Goal: Complete application form: Complete application form

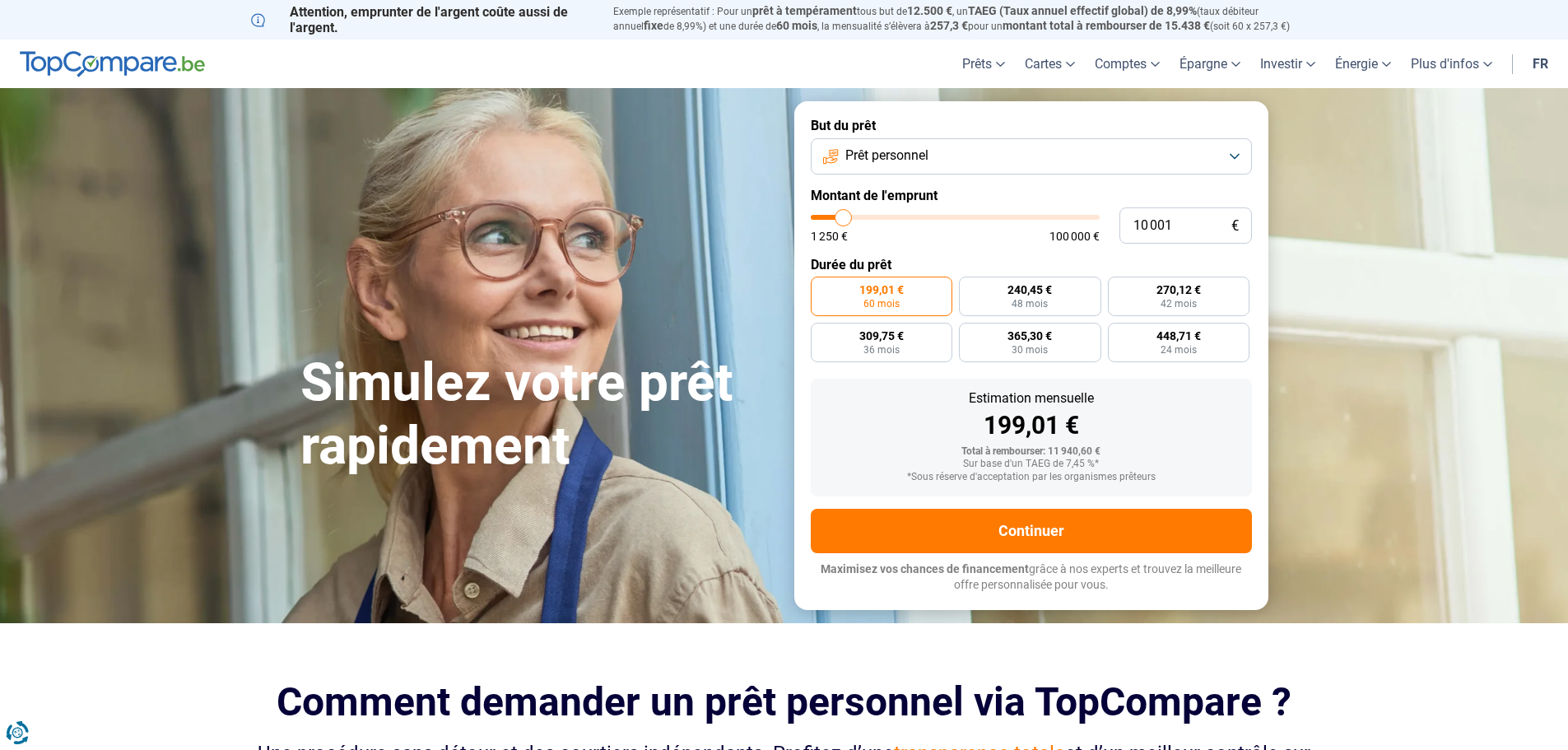
type input "10 500"
type input "10500"
type input "11 250"
type input "11250"
type input "11 500"
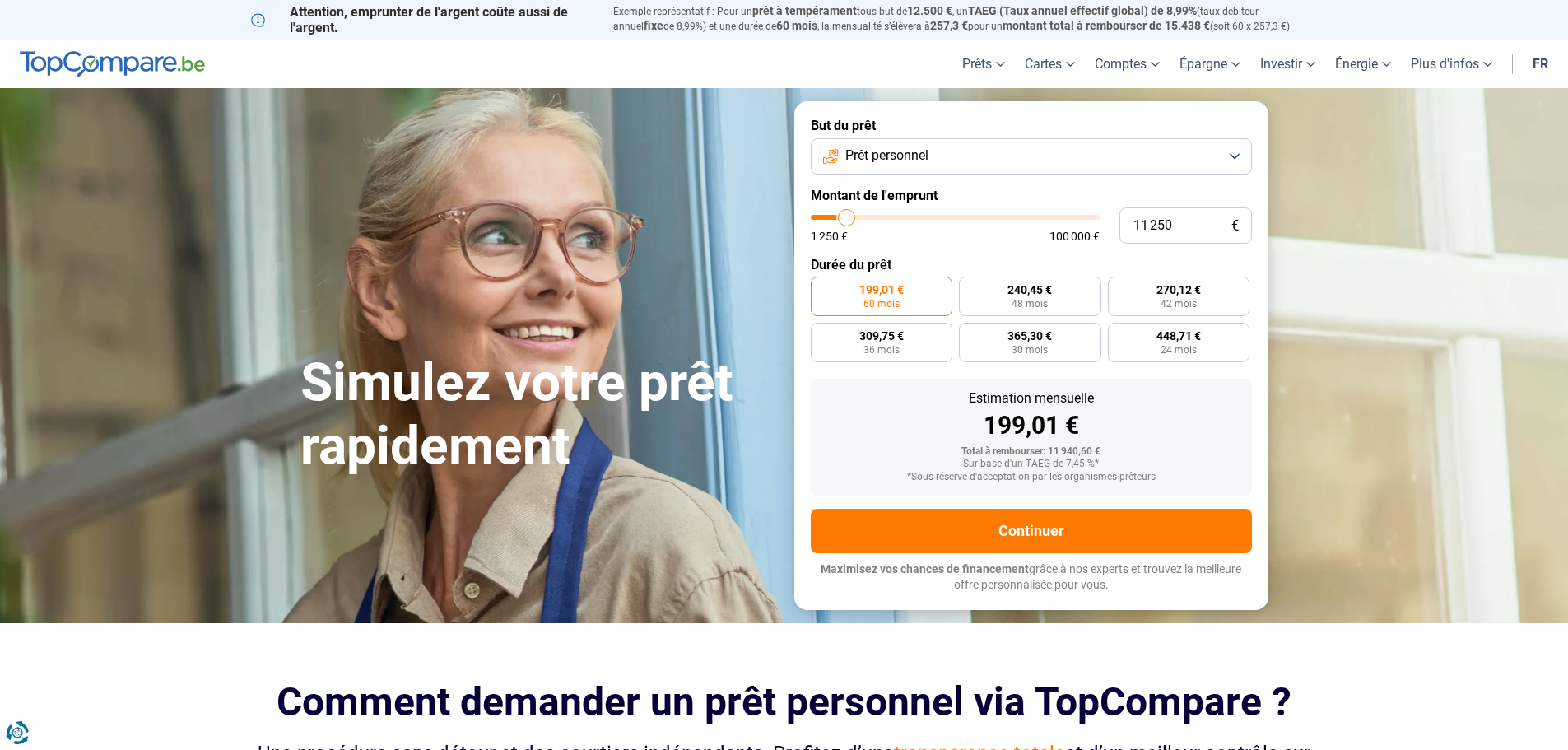
type input "11500"
type input "12 000"
type input "12000"
type input "13 500"
type input "13500"
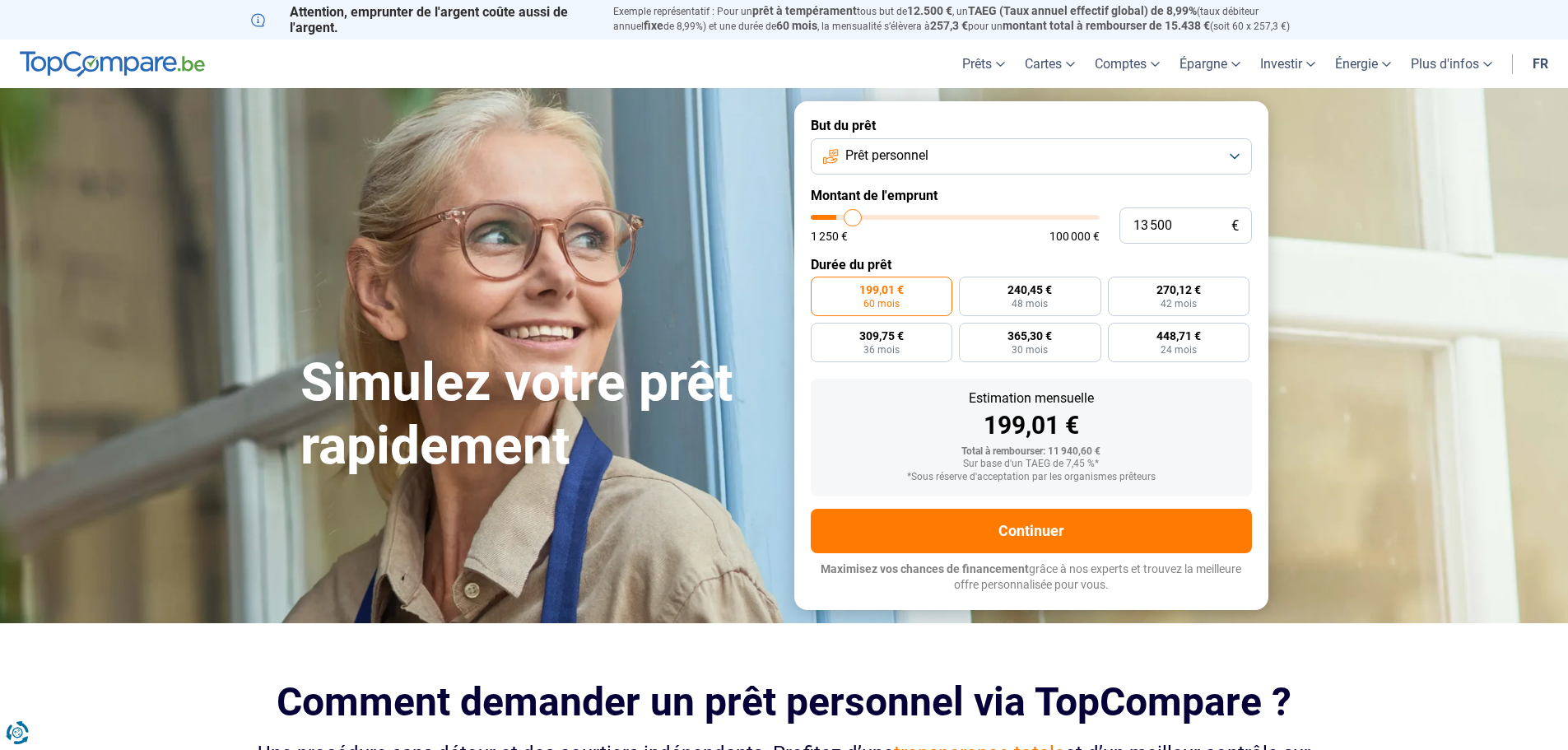
type input "15 750"
type input "15750"
type input "19 250"
type input "19250"
type input "23 750"
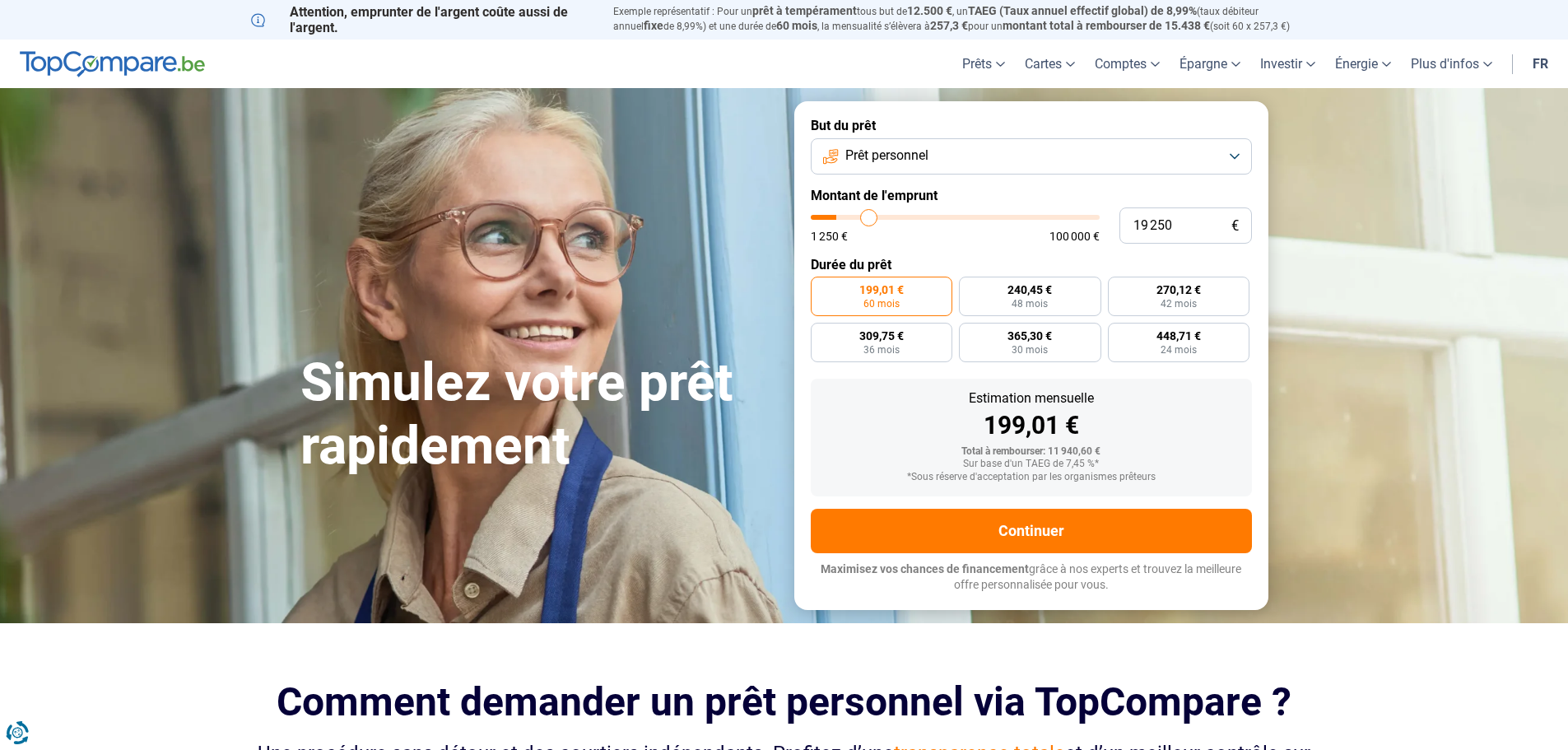
type input "23750"
type input "27 750"
type input "27750"
type input "30 750"
type input "30750"
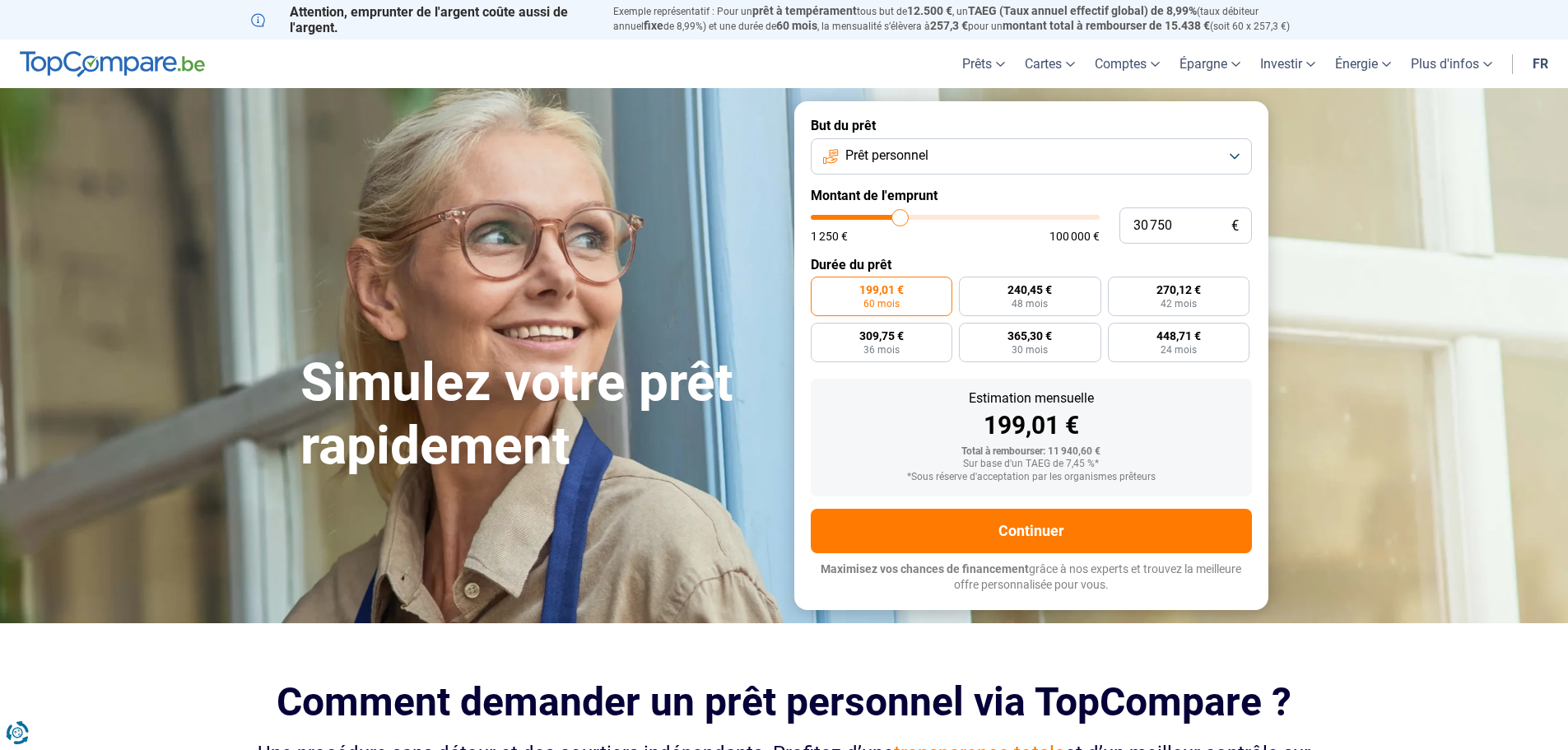
type input "32 500"
type input "32500"
type input "32 750"
type input "32750"
type input "33 750"
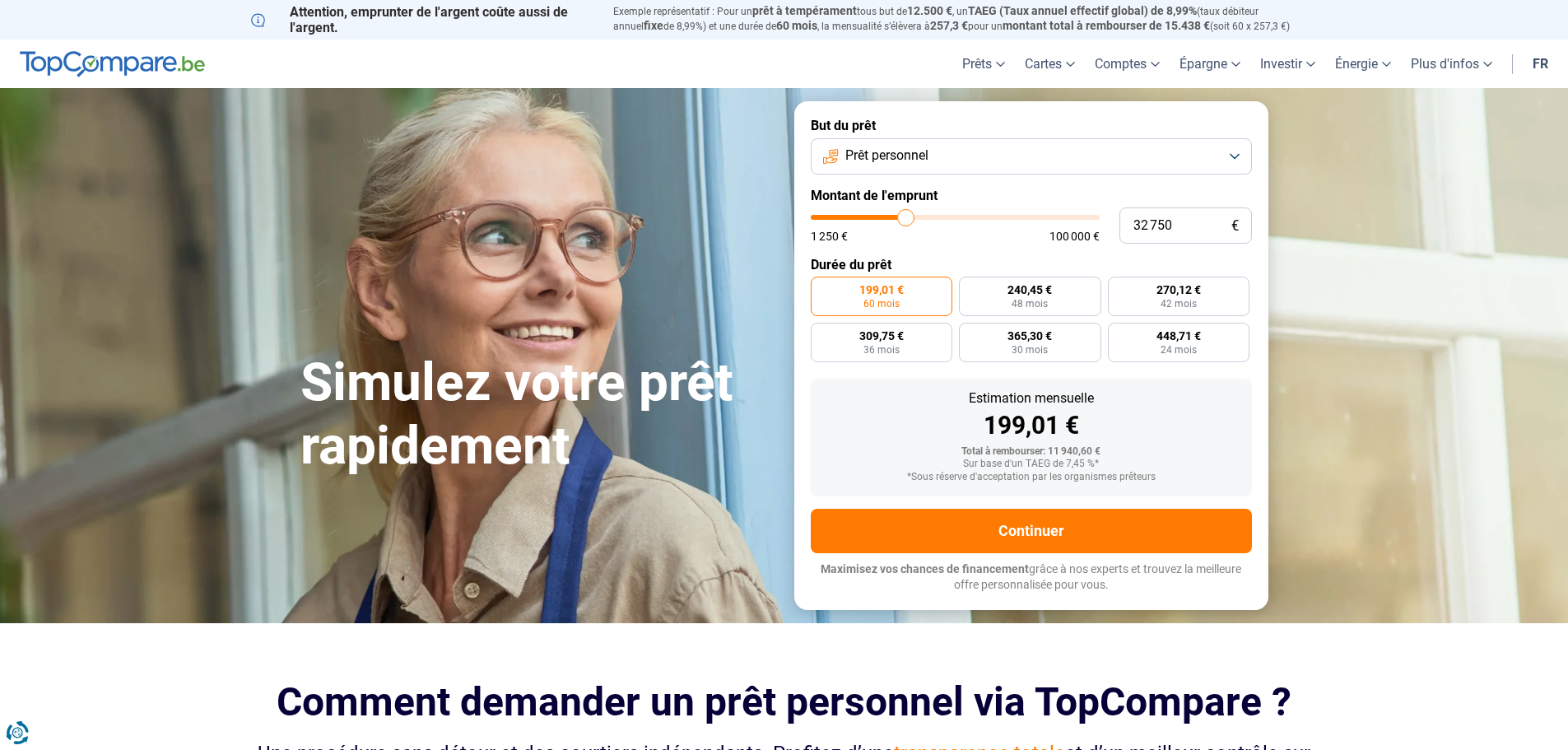
type input "33750"
type input "35 500"
type input "35500"
type input "37 000"
type input "37000"
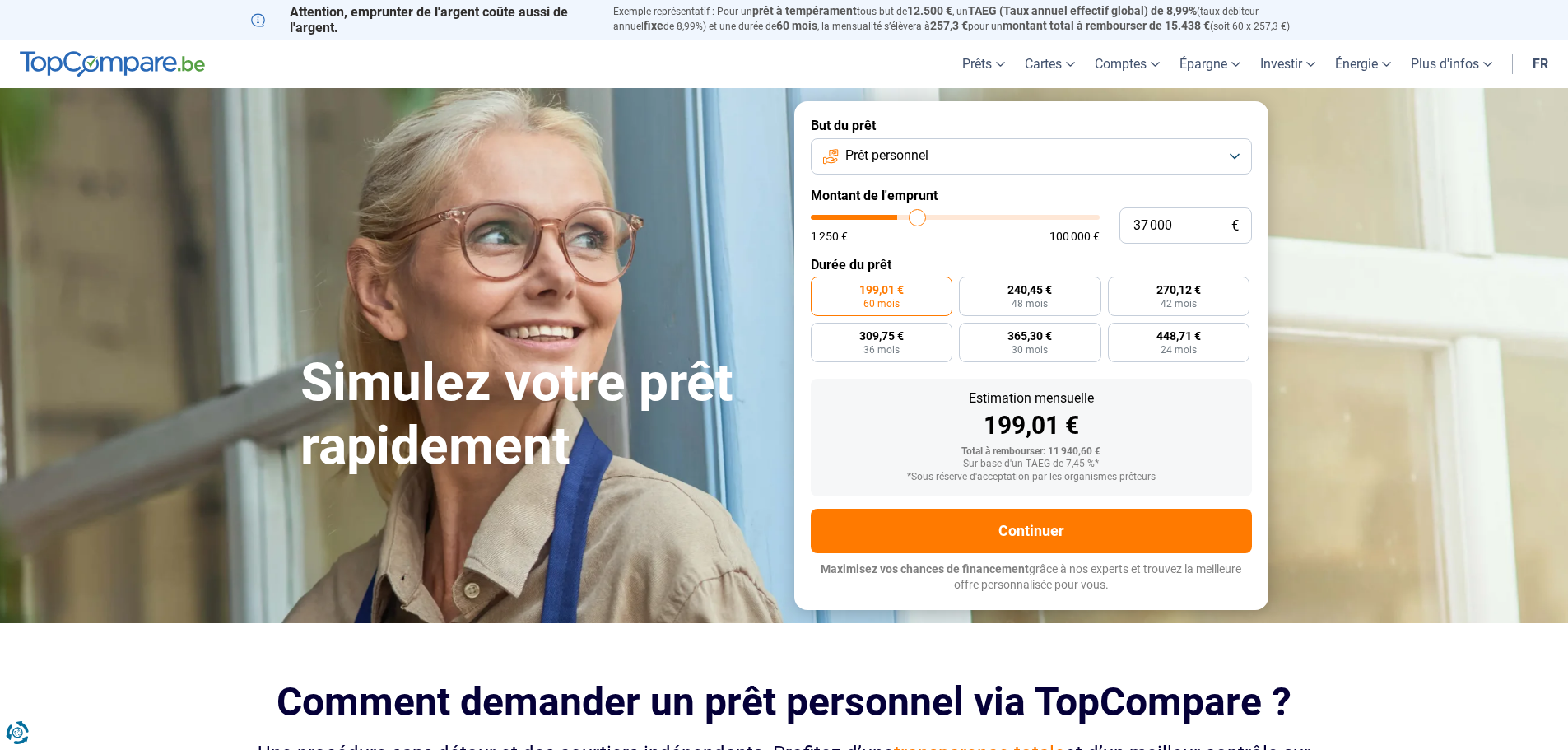
type input "37 750"
type input "37750"
type input "38 000"
type input "38000"
type input "38 500"
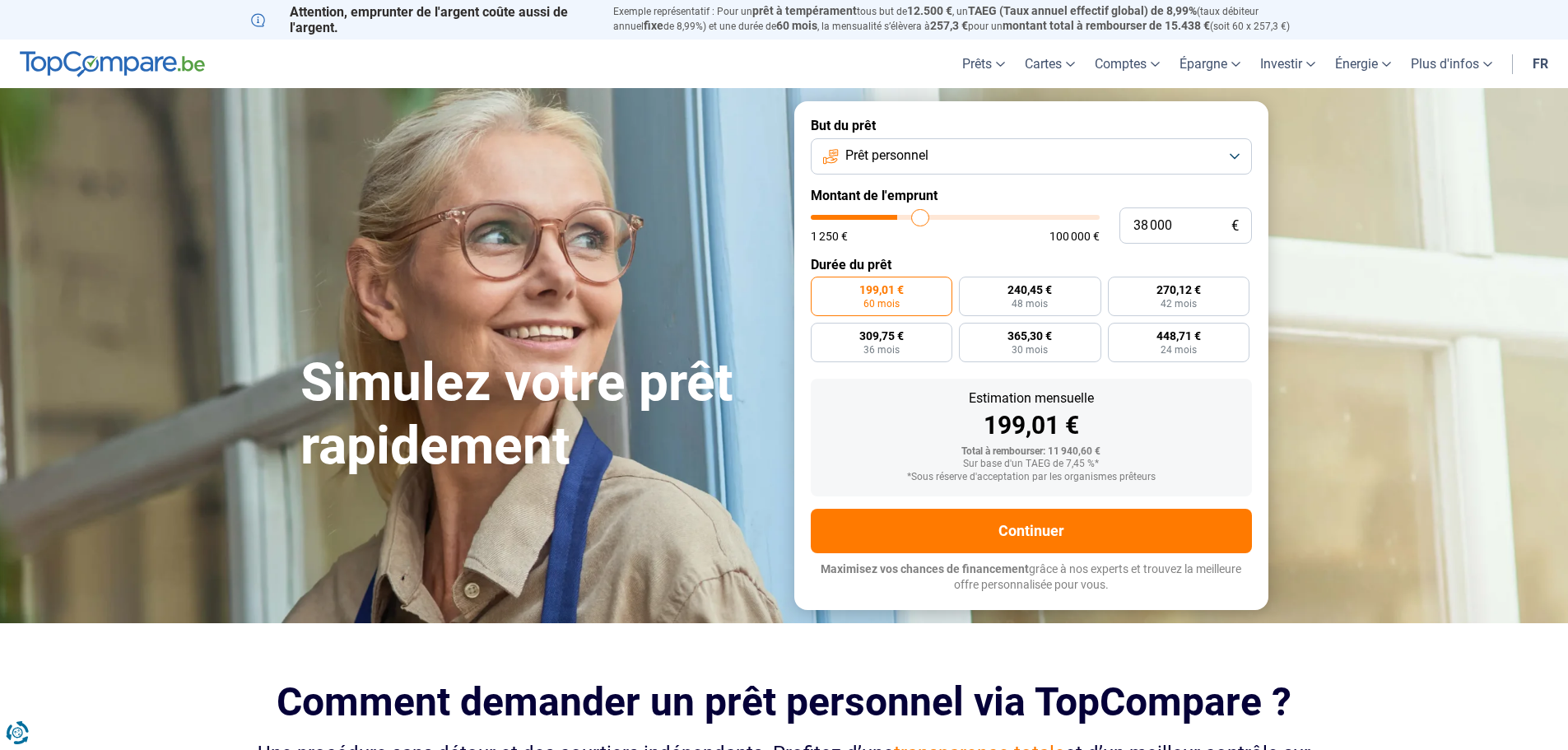
type input "38500"
type input "38 750"
type input "38750"
type input "39 500"
type input "39500"
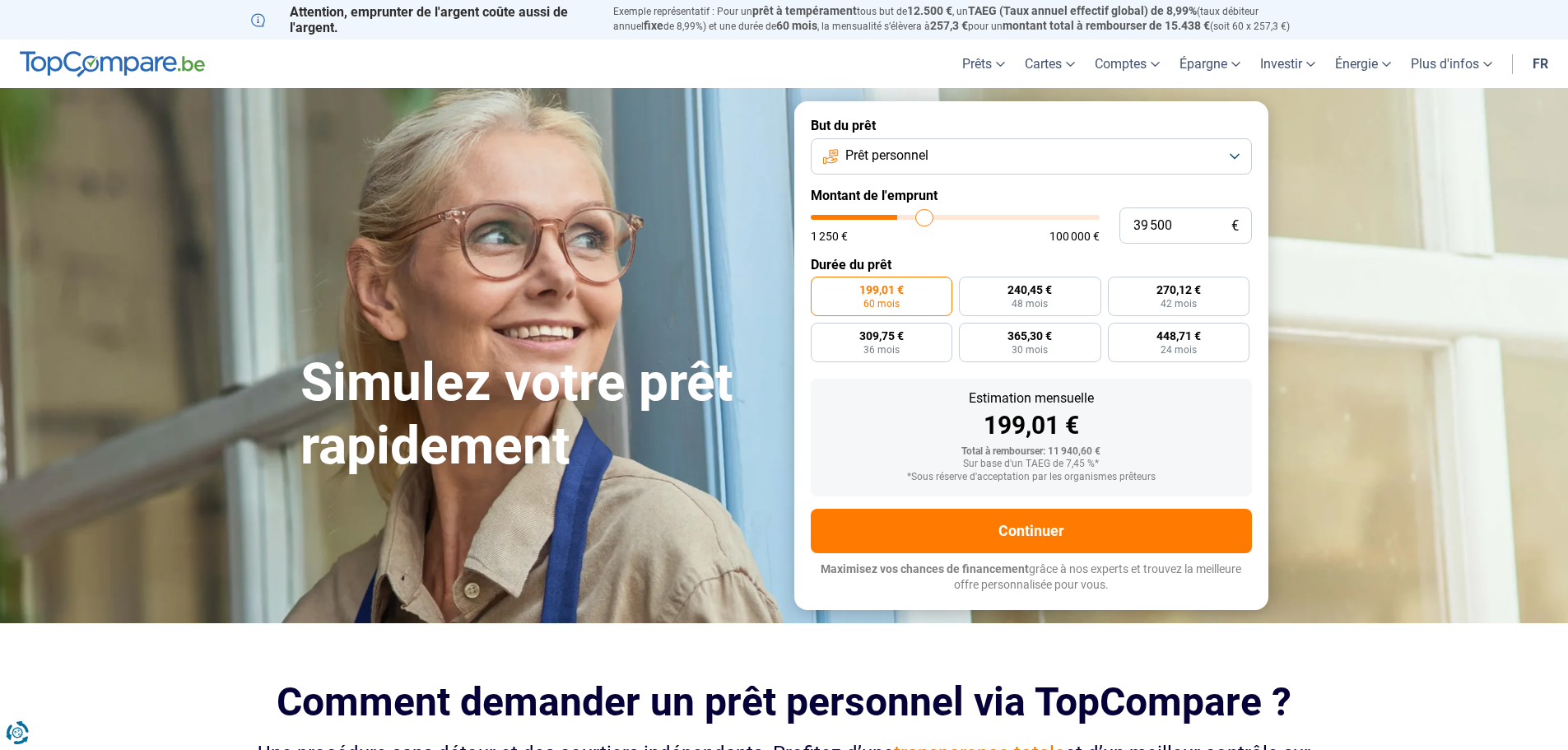
type input "40 750"
type input "40750"
type input "41 500"
type input "41500"
type input "42 250"
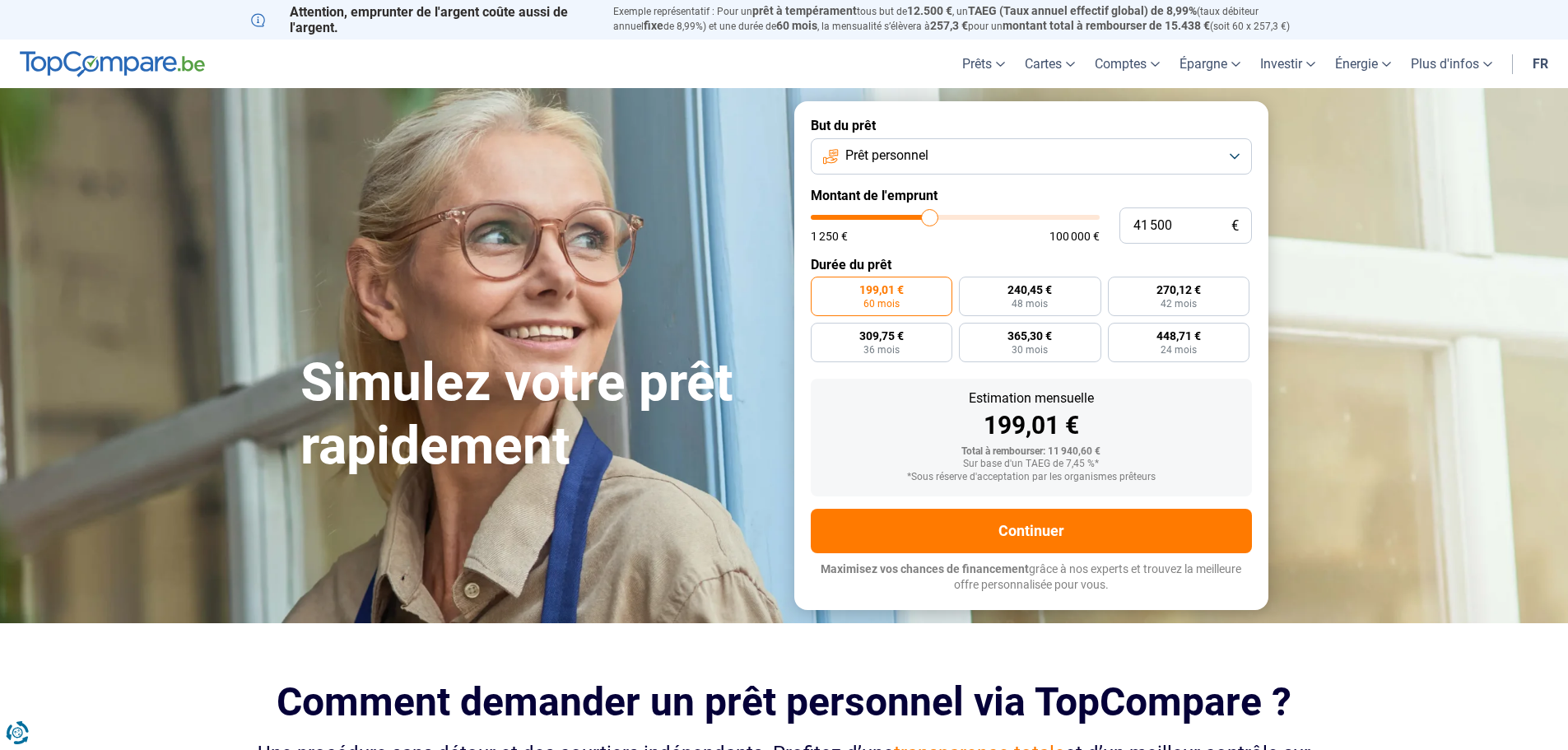
type input "42250"
type input "42 750"
type input "42750"
type input "45 250"
type input "45250"
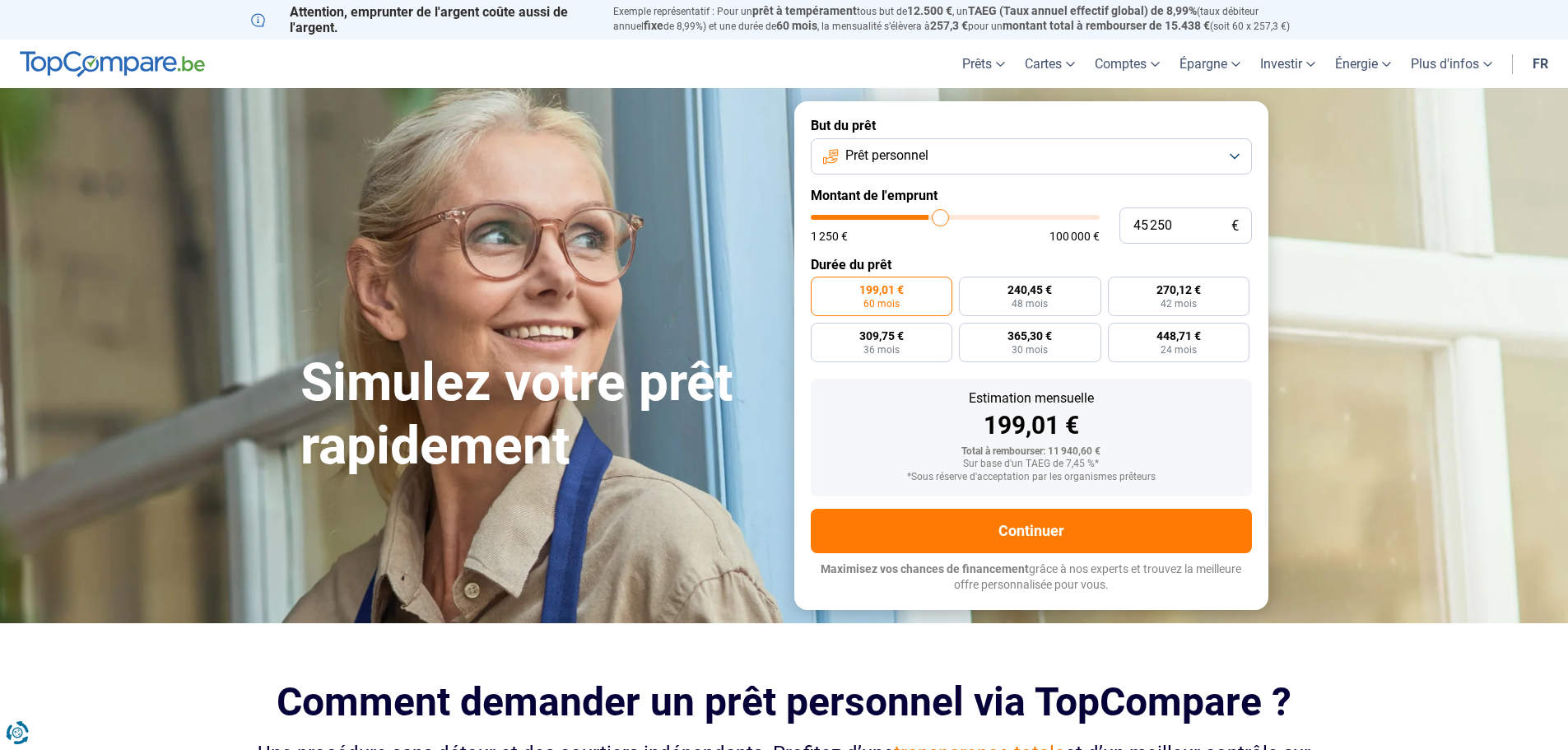
type input "45 750"
type input "45750"
type input "47 000"
type input "47000"
type input "48 000"
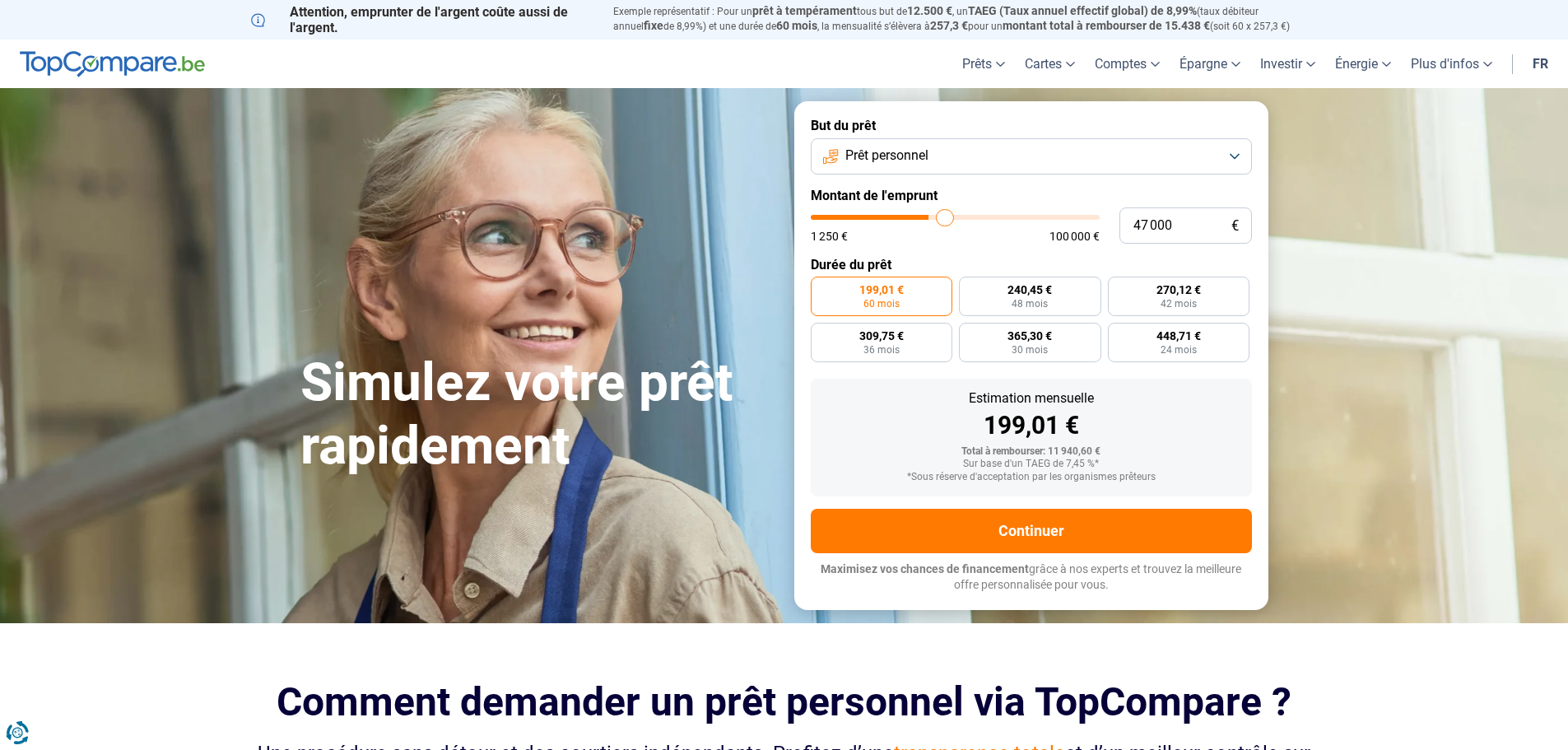
type input "48000"
type input "48 250"
type input "48250"
type input "49 000"
type input "49000"
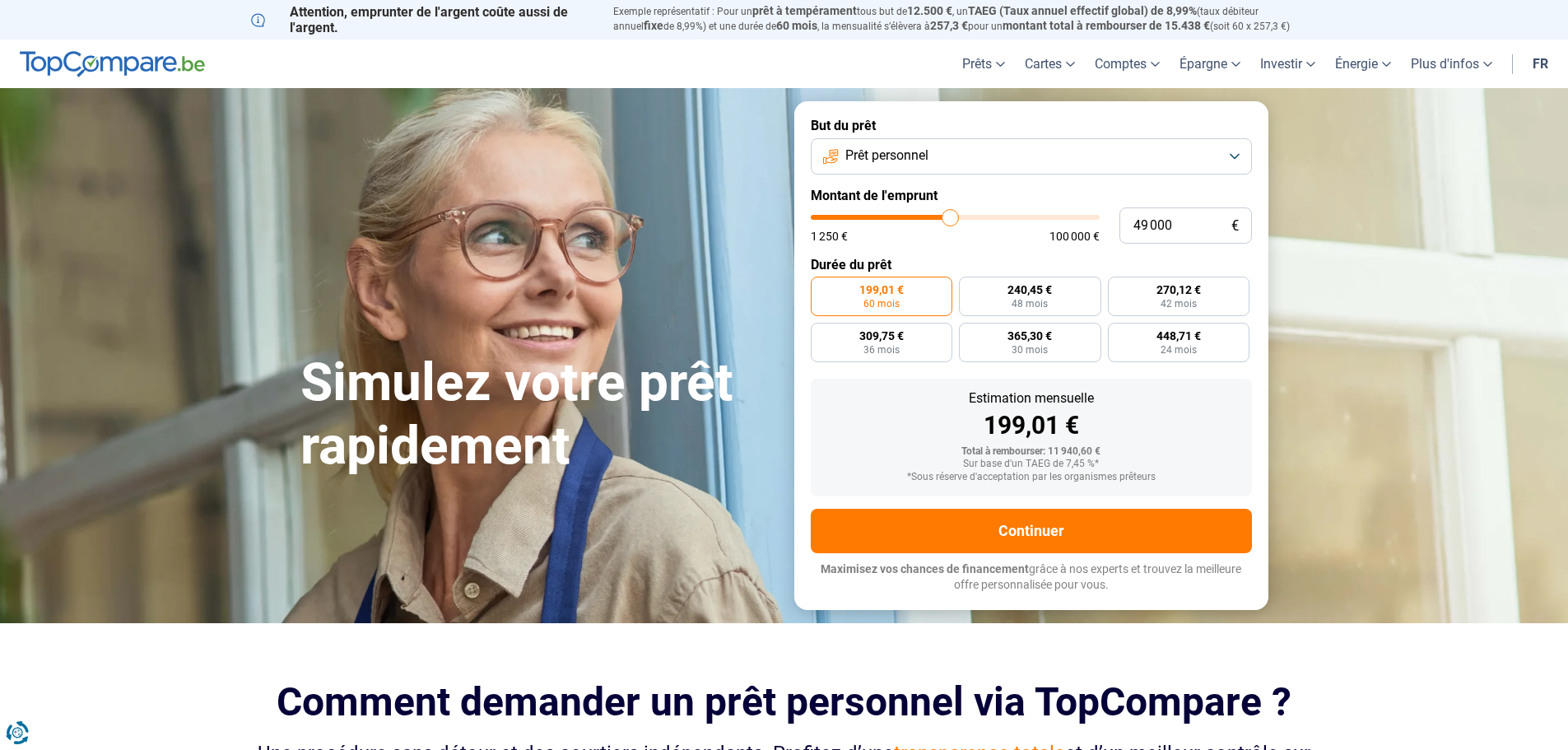
type input "51 000"
type input "51000"
type input "51 250"
type input "51250"
type input "51 500"
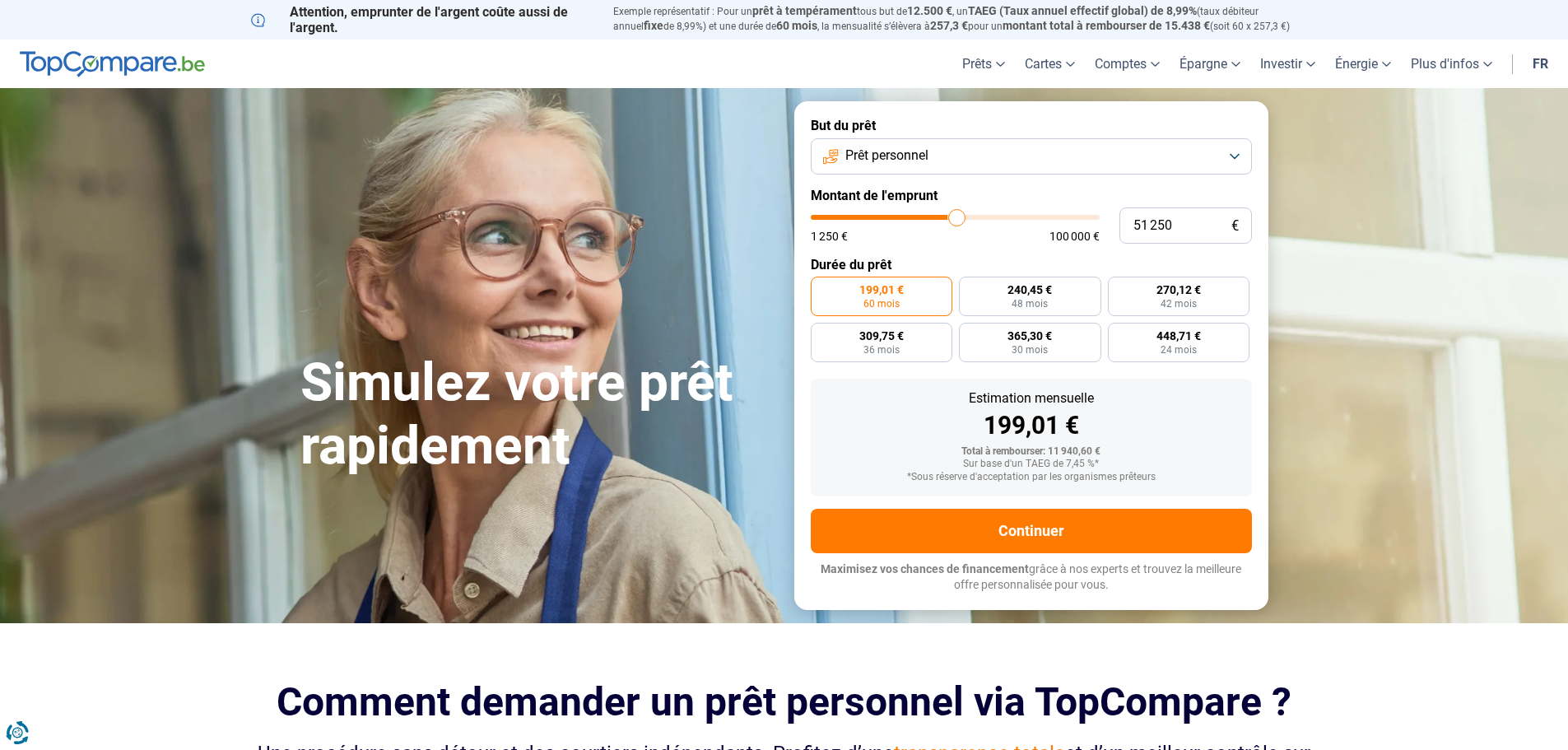
type input "51500"
type input "51 750"
type input "51750"
type input "51 250"
type input "51250"
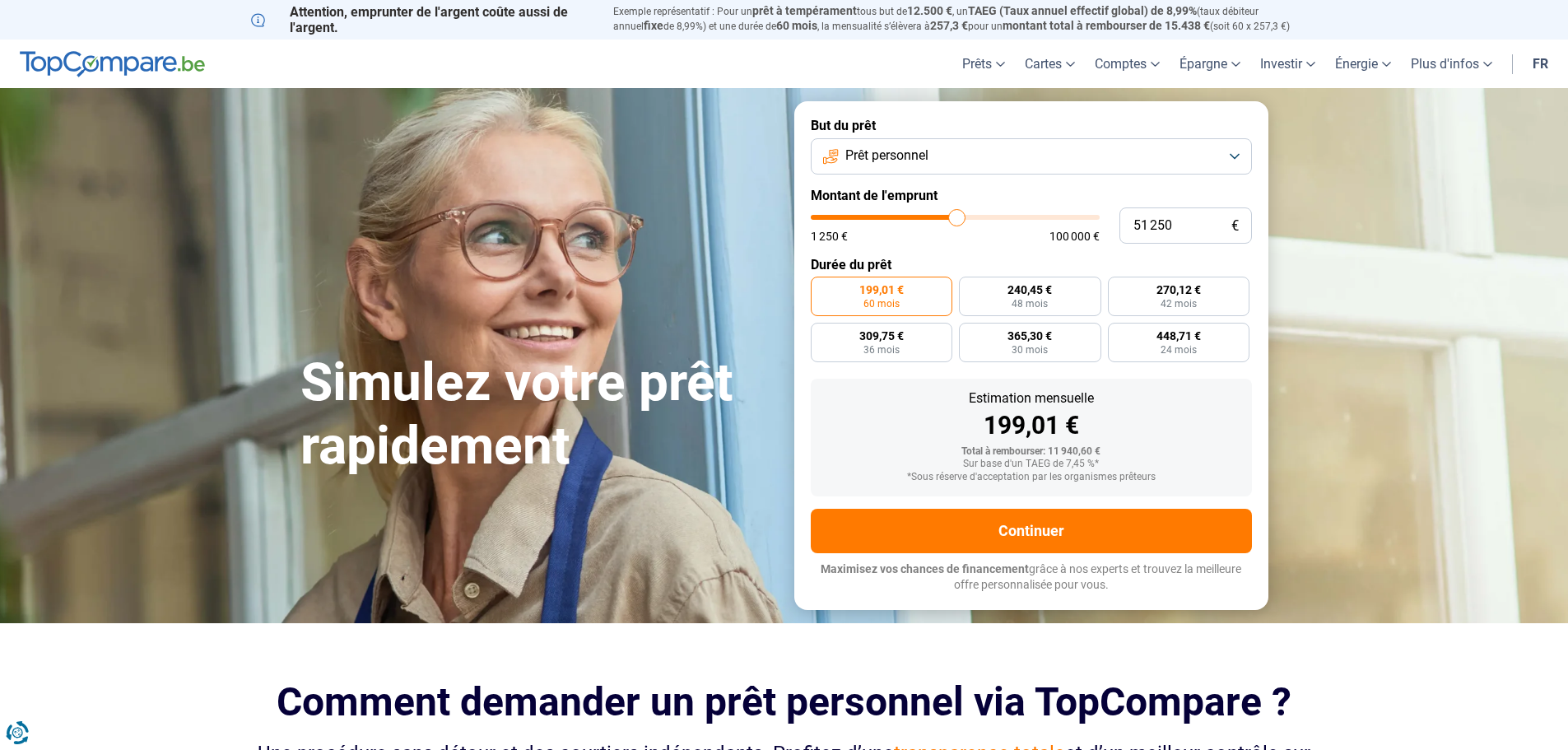
type input "51 000"
type input "51000"
type input "50 500"
type input "50500"
type input "50 250"
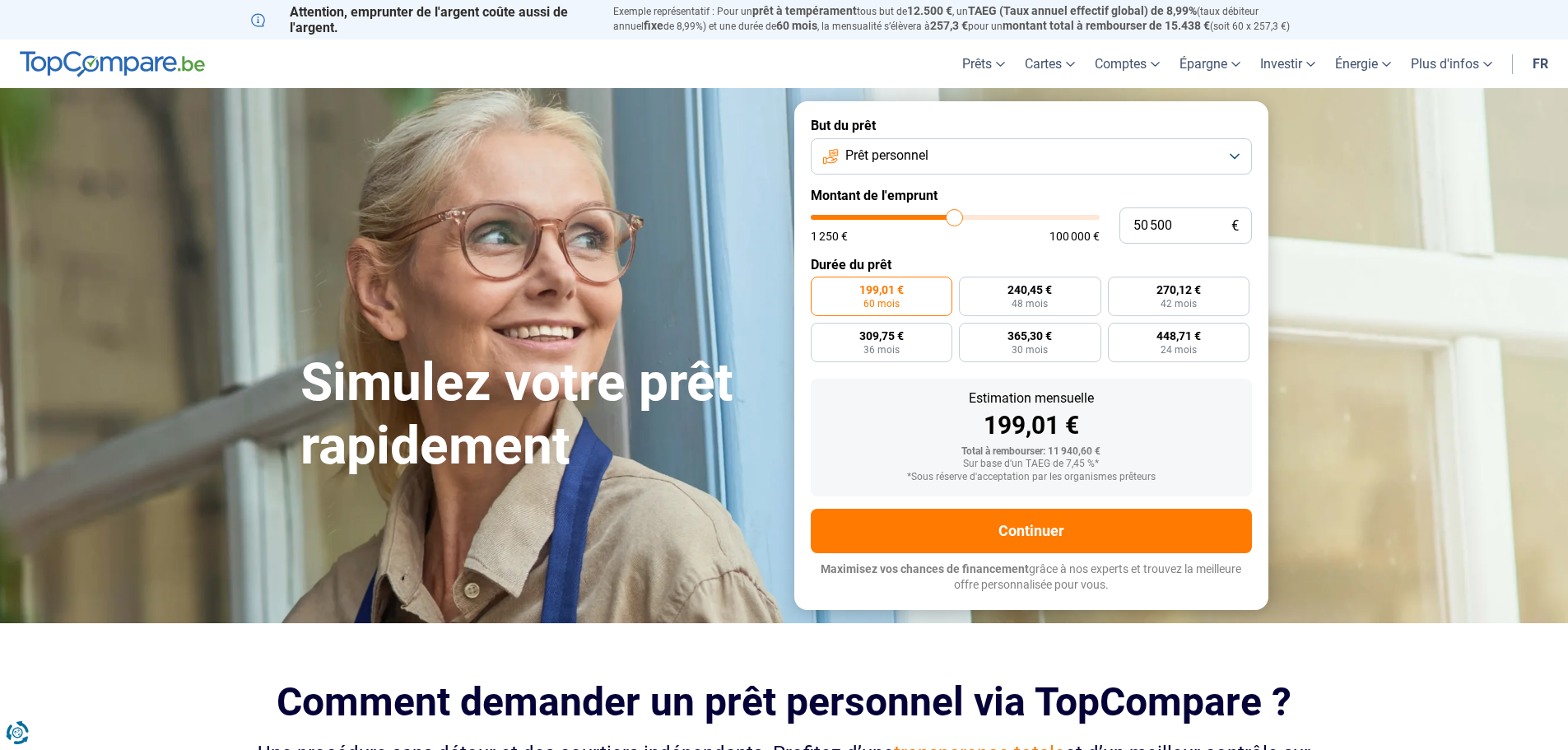
type input "50250"
type input "50 000"
type input "50000"
type input "49 750"
type input "49750"
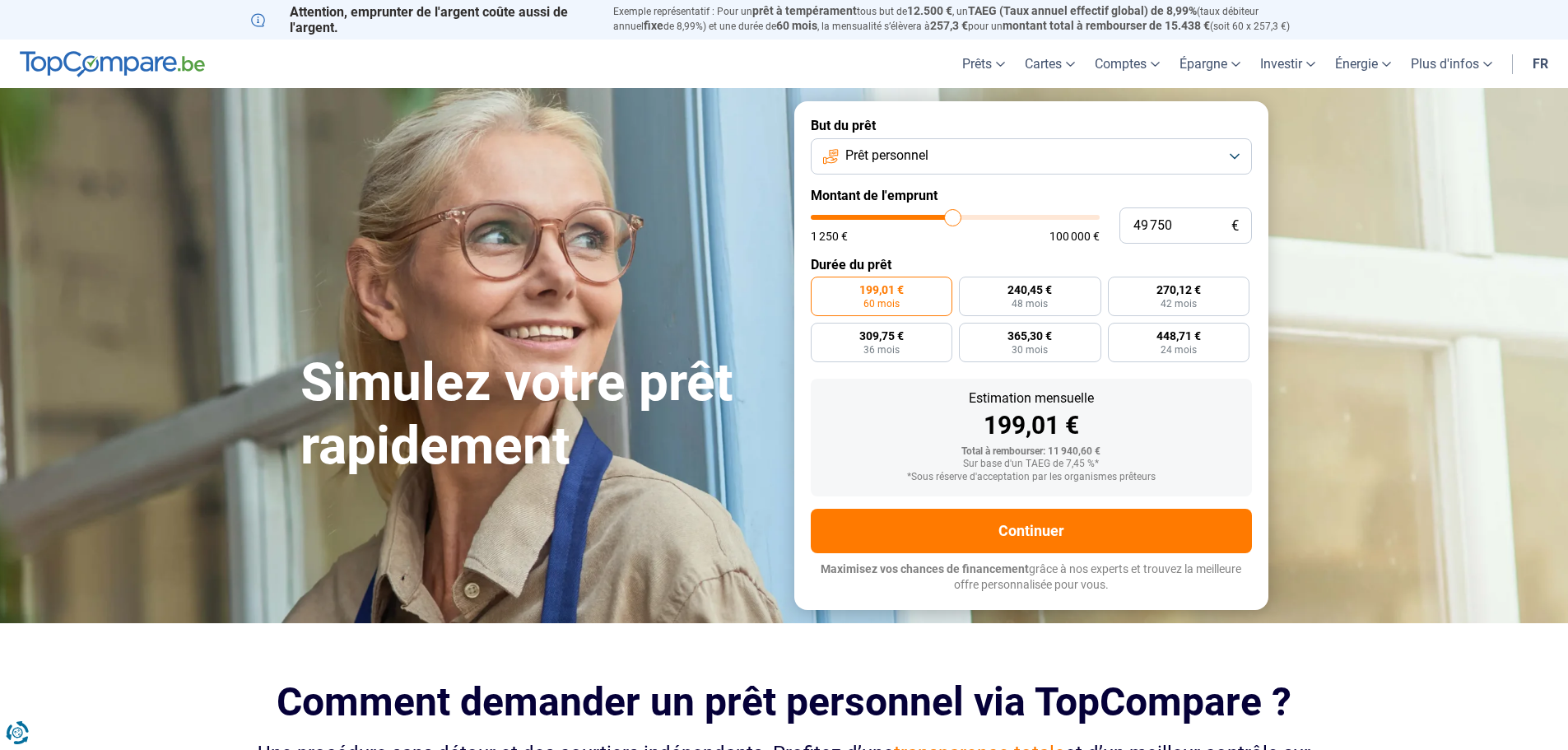
type input "48 250"
type input "48250"
type input "47 250"
type input "47250"
type input "46 500"
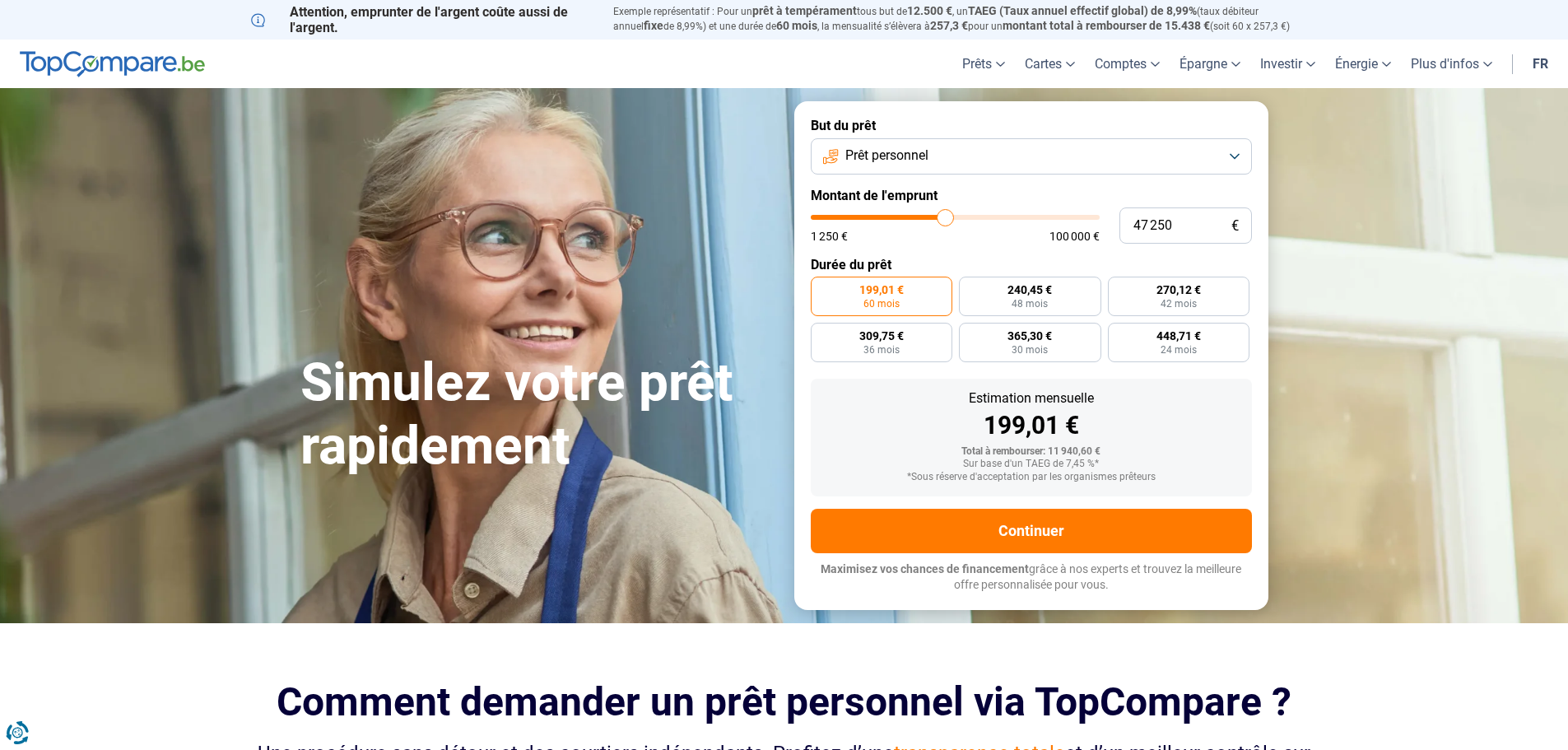
type input "46500"
type input "45 750"
type input "45750"
type input "45 250"
type input "45250"
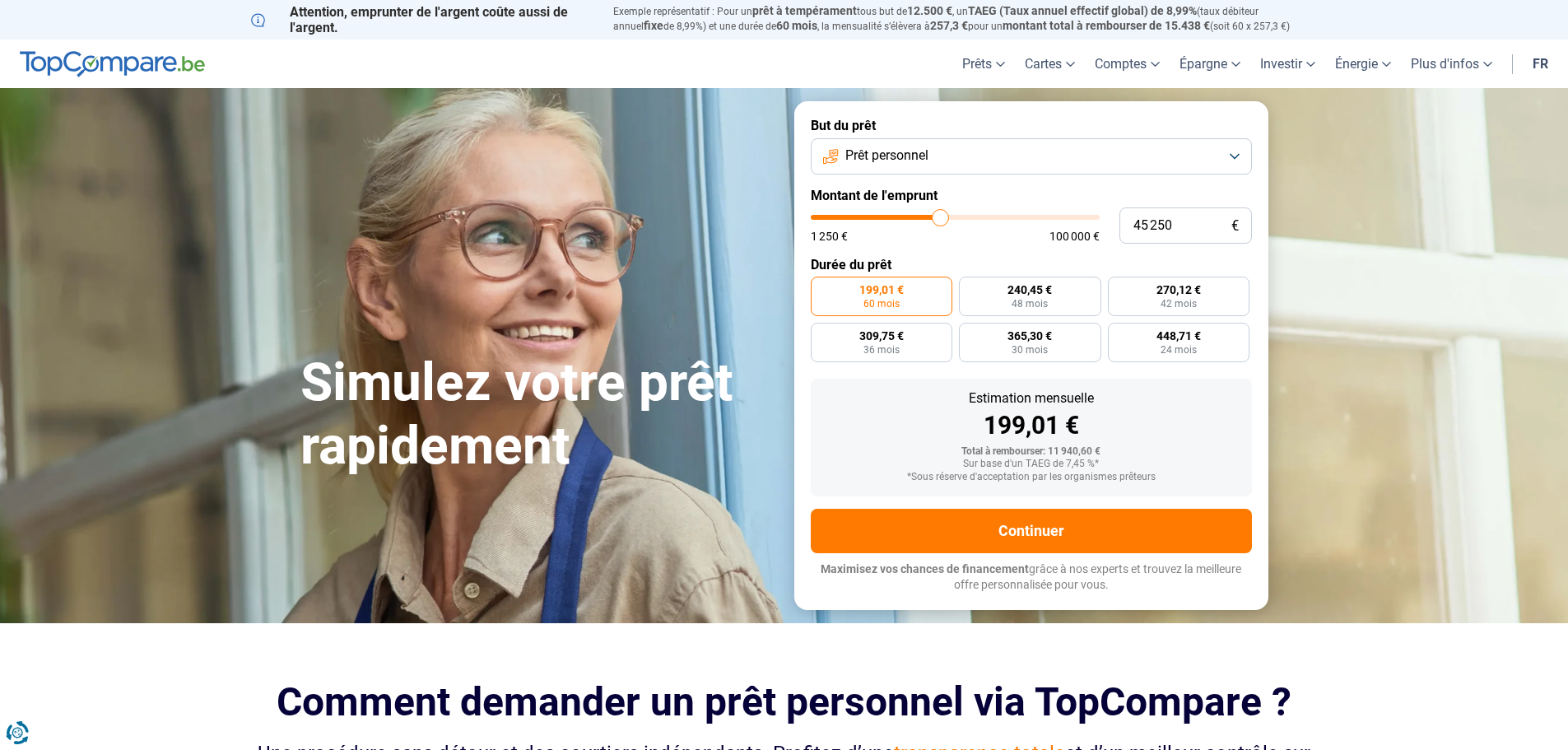
type input "45 000"
type input "45000"
type input "44 500"
type input "44500"
type input "44 000"
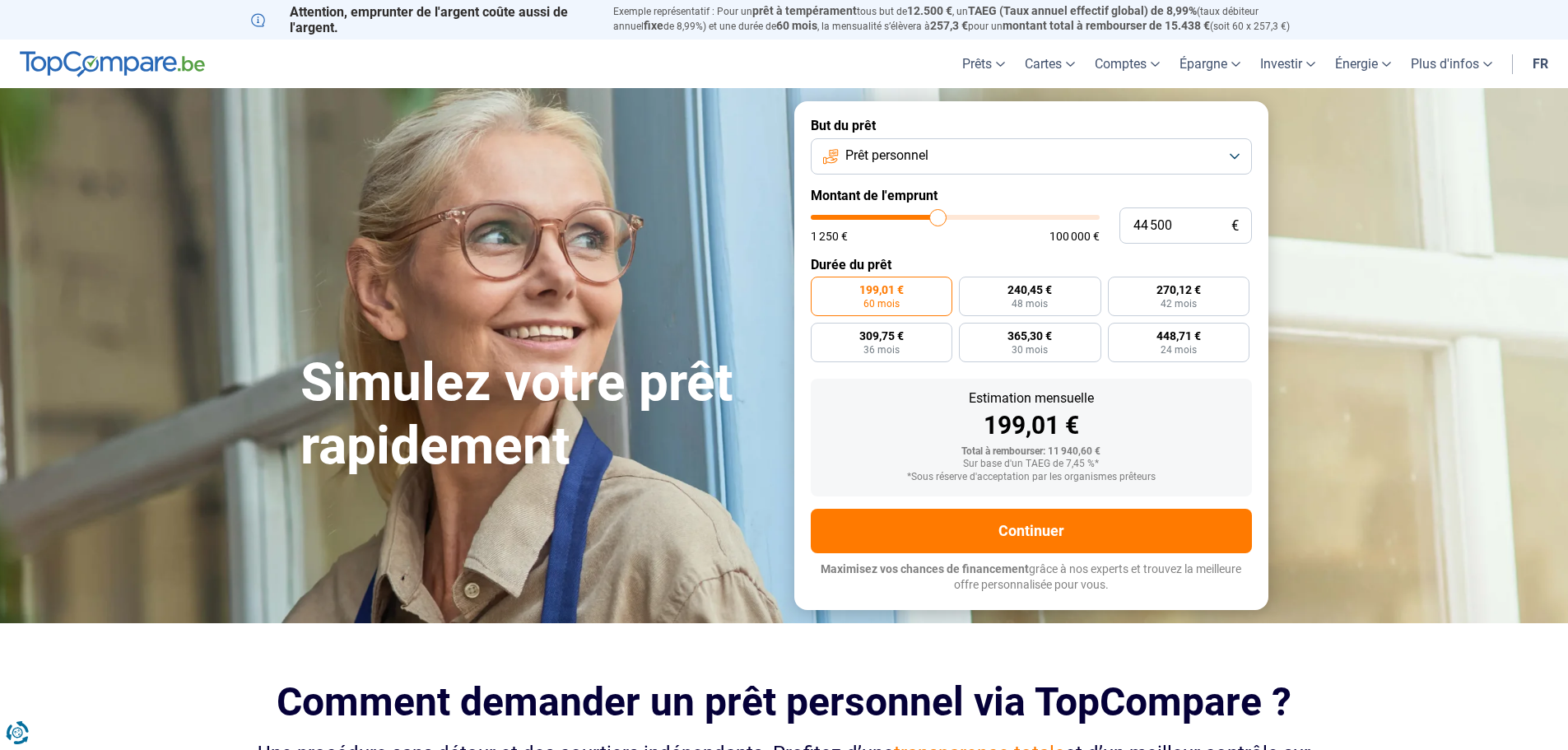
type input "44000"
type input "43 750"
type input "43750"
type input "43 000"
type input "43000"
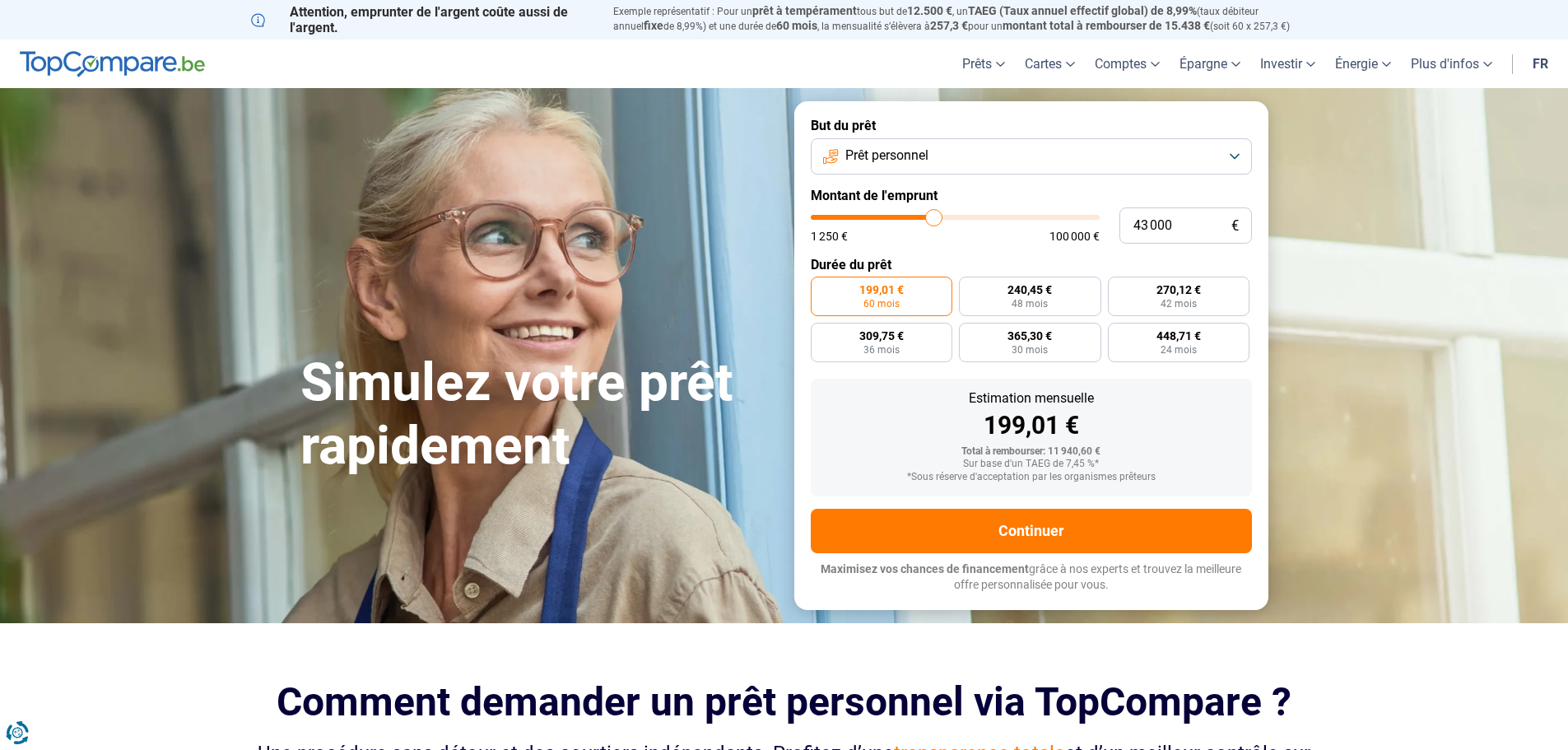
type input "42 750"
type input "42750"
type input "42 500"
type input "42500"
type input "42 000"
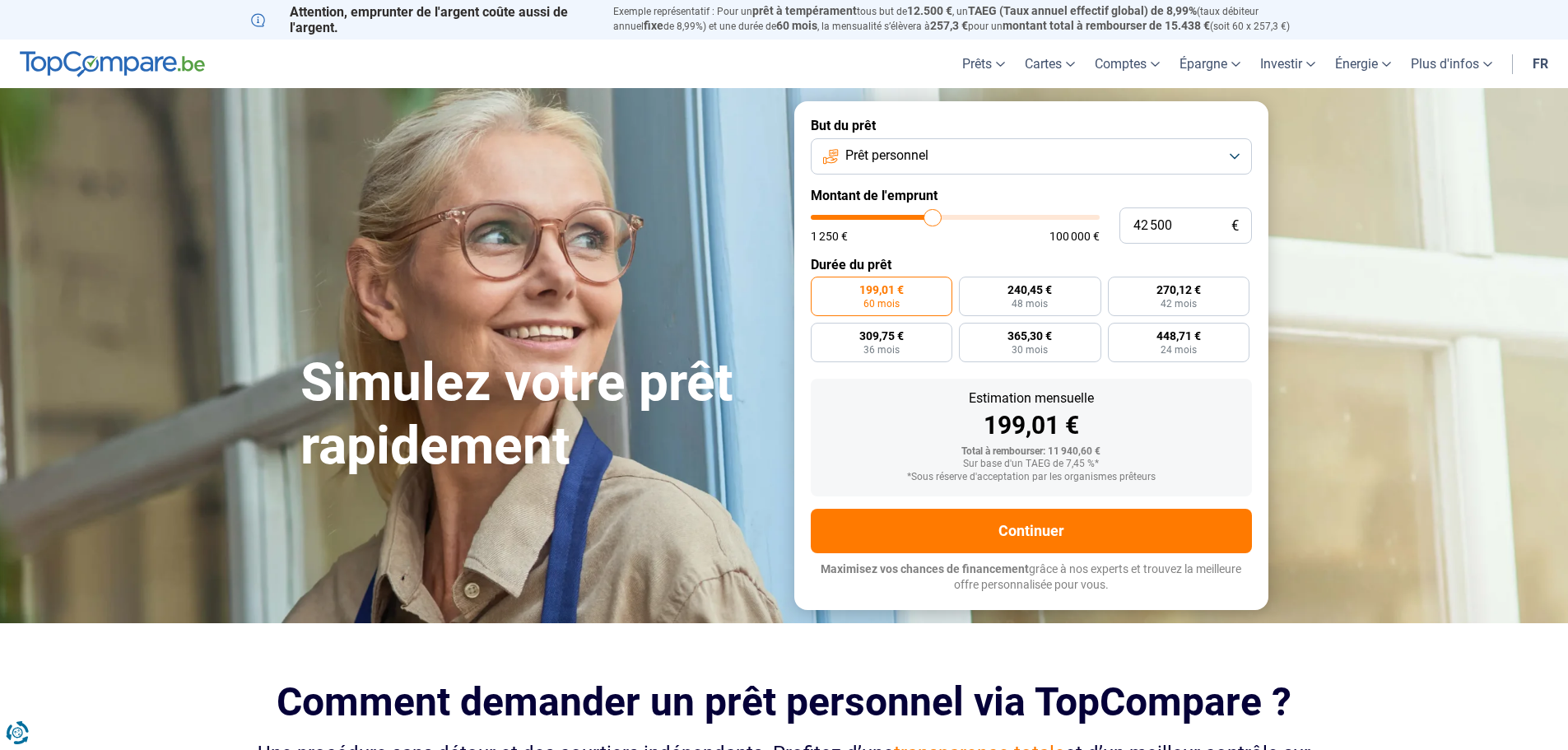
type input "42000"
type input "41 500"
drag, startPoint x: 845, startPoint y: 216, endPoint x: 930, endPoint y: 227, distance: 85.7
type input "41500"
click at [930, 219] on input "range" at bounding box center [955, 217] width 289 height 5
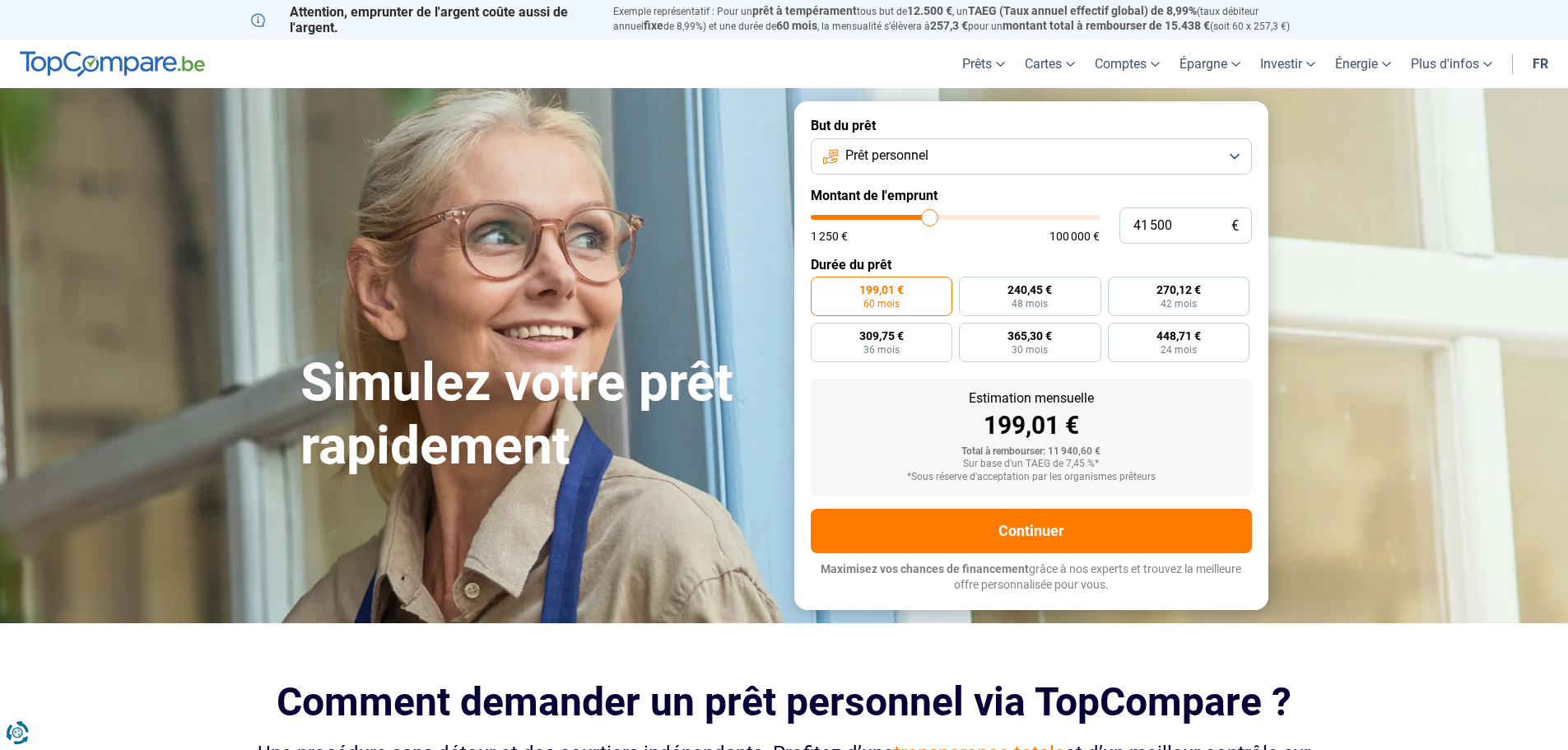
radio input "false"
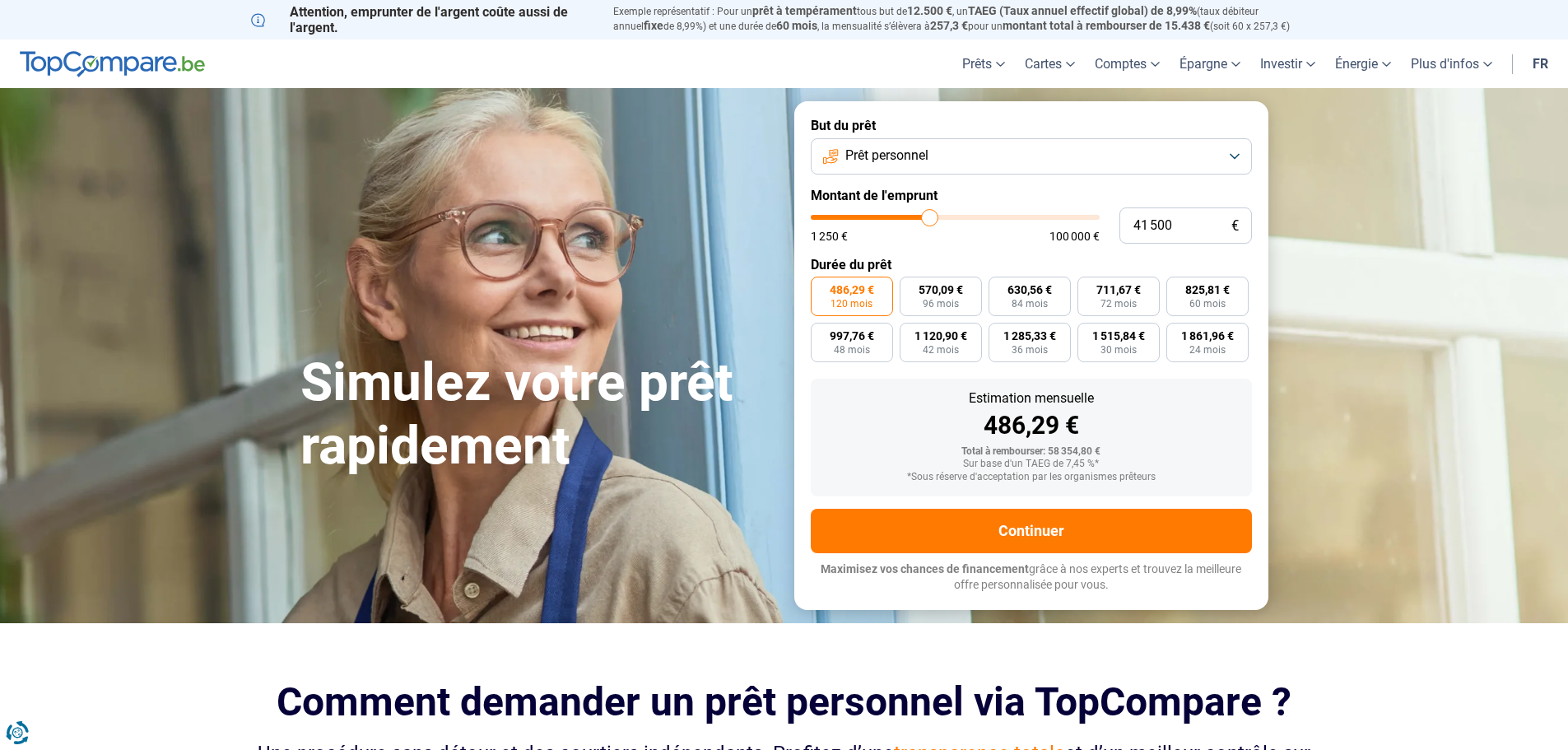
scroll to position [82, 0]
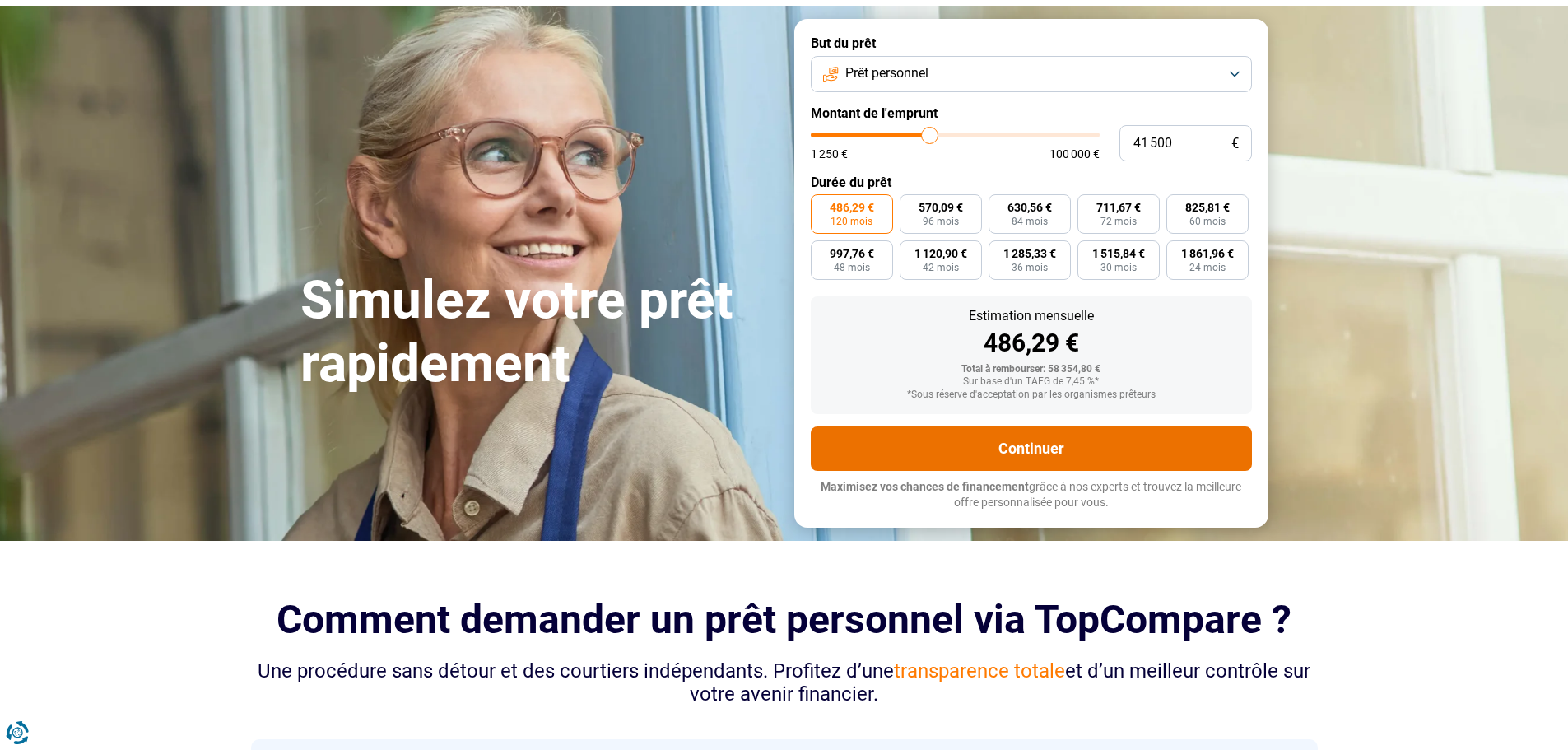
click at [882, 452] on button "Continuer" at bounding box center [1031, 448] width 441 height 44
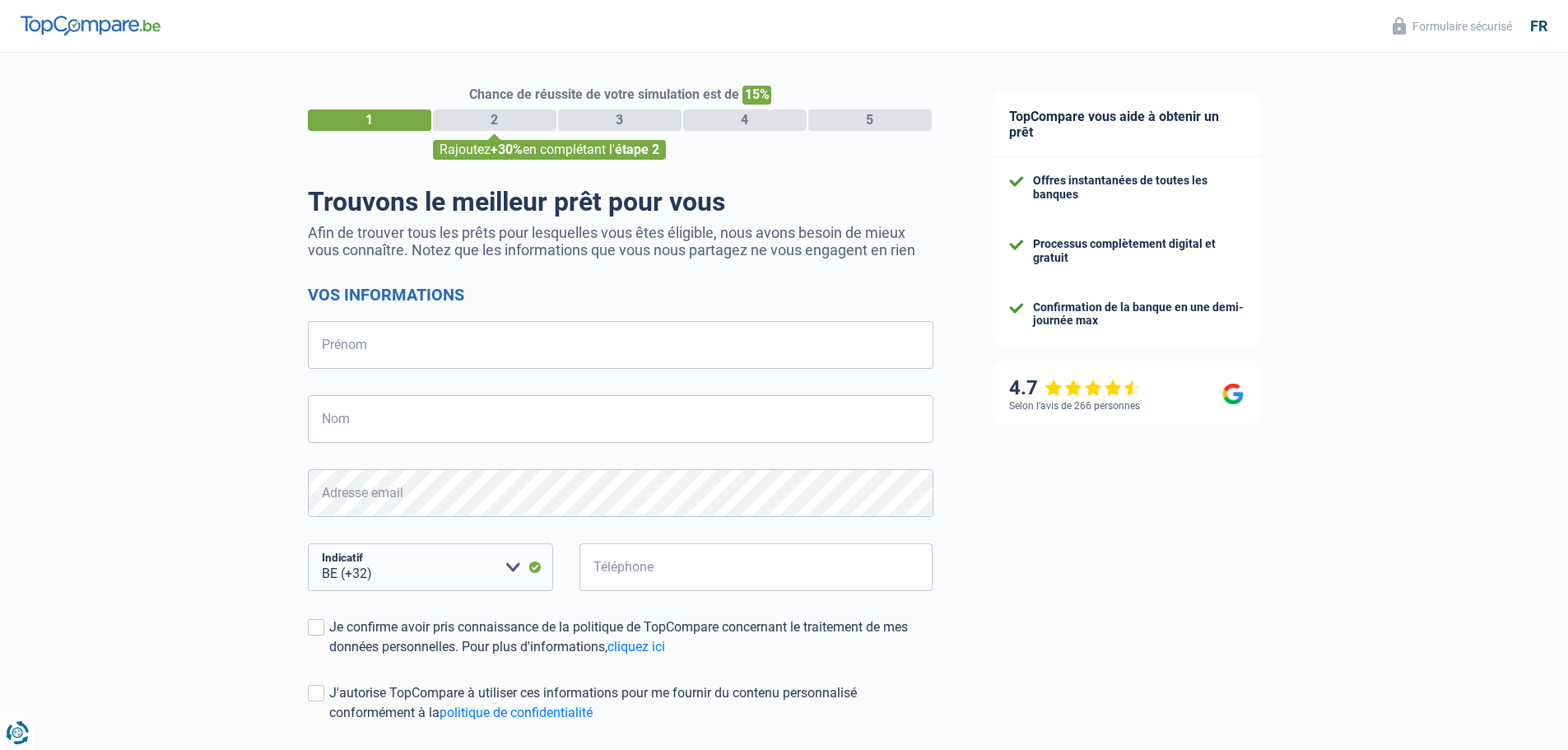
select select "32"
click at [408, 353] on input "Prénom" at bounding box center [620, 344] width 625 height 47
type input "Nicolas"
type input "Fautré"
type input "497928180"
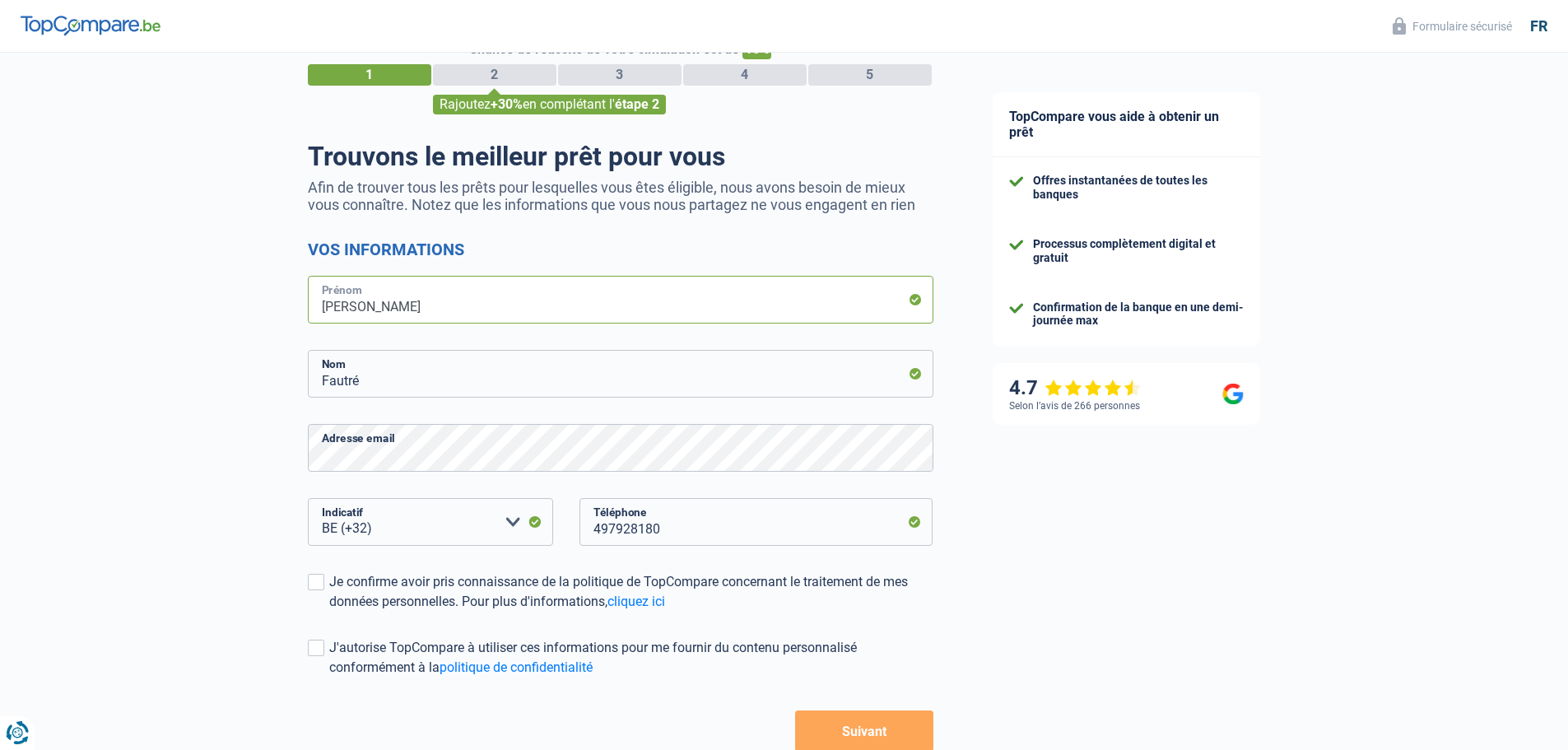
scroll to position [144, 0]
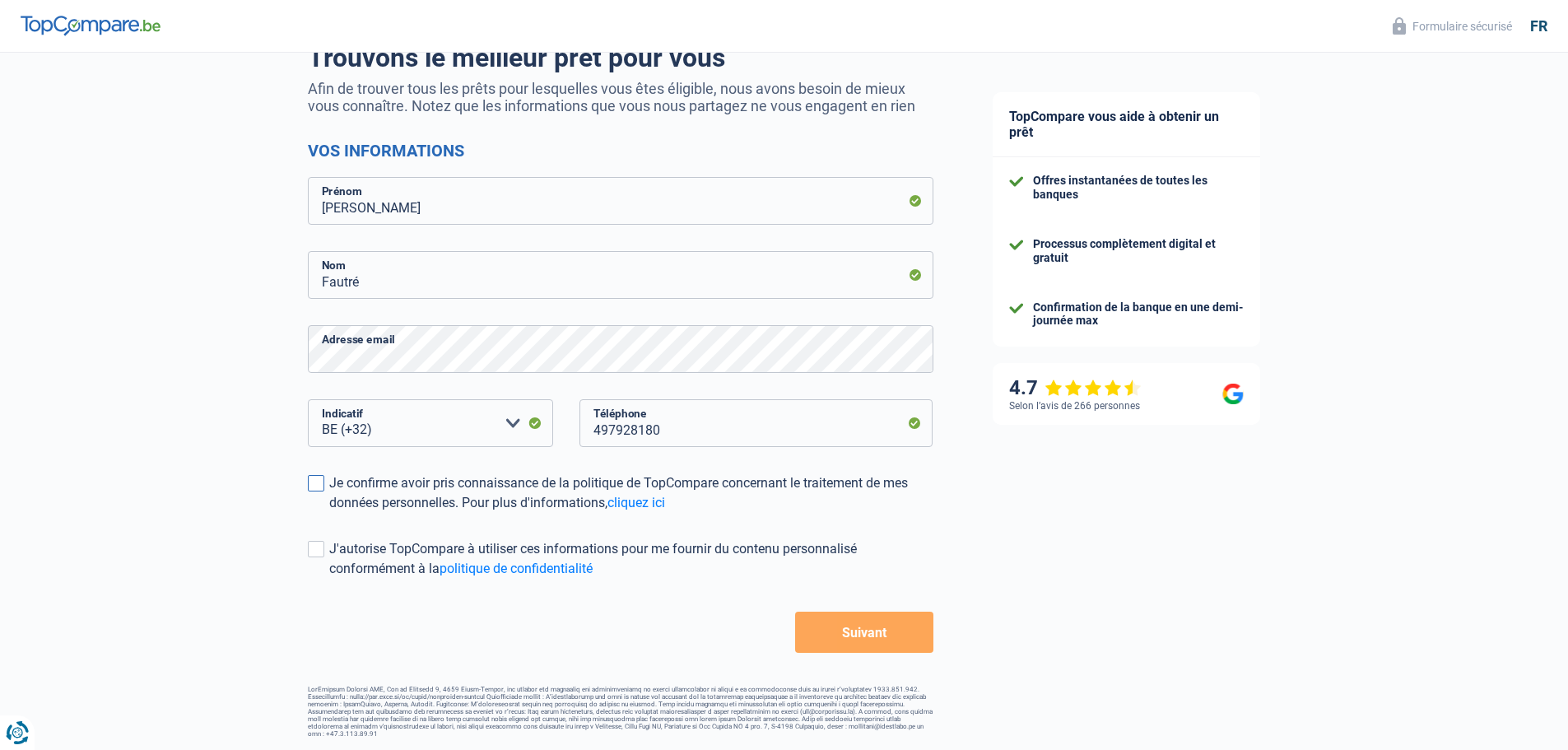
click at [329, 481] on div "Je confirme avoir pris connaissance de la politique de TopCompare concernant le…" at bounding box center [631, 493] width 605 height 40
click at [329, 513] on input "Je confirme avoir pris connaissance de la politique de TopCompare concernant le…" at bounding box center [329, 513] width 0 height 0
click at [324, 549] on label "J'autorise TopCompare à utiliser ces informations pour me fournir du contenu pe…" at bounding box center [620, 559] width 625 height 40
click at [329, 579] on input "J'autorise TopCompare à utiliser ces informations pour me fournir du contenu pe…" at bounding box center [329, 579] width 0 height 0
click at [905, 636] on button "Suivant" at bounding box center [863, 631] width 137 height 41
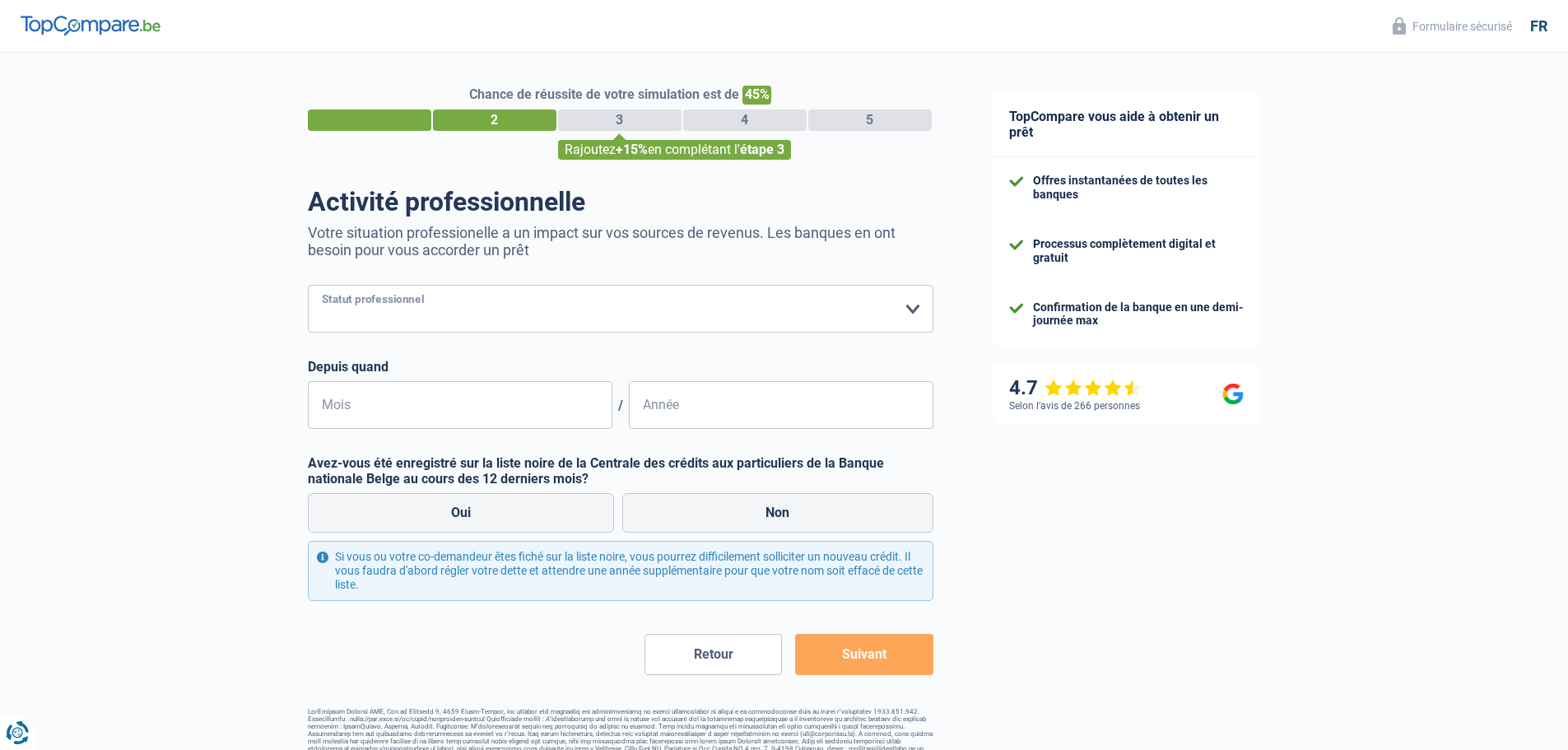
click at [400, 311] on select "Ouvrier Employé privé Employé public Invalide Indépendant Pensionné Chômeur Mut…" at bounding box center [620, 308] width 625 height 47
select select "independent"
click at [308, 287] on select "Ouvrier Employé privé Employé public Invalide Indépendant Pensionné Chômeur Mut…" at bounding box center [620, 308] width 625 height 47
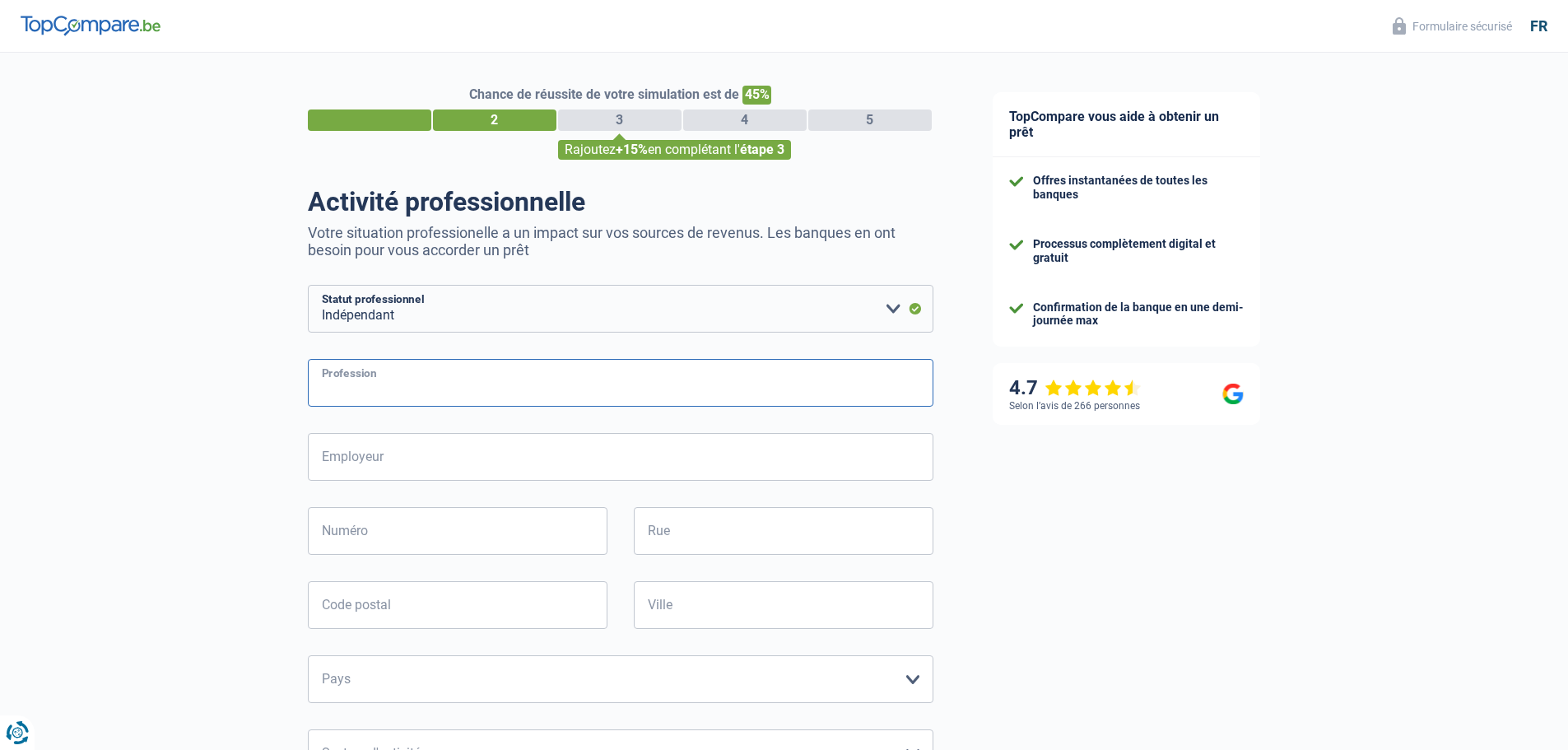
click at [414, 388] on input "Profession" at bounding box center [620, 382] width 625 height 47
type input "Dirigeant d'entreprise"
drag, startPoint x: 432, startPoint y: 468, endPoint x: 106, endPoint y: 443, distance: 327.0
click at [156, 447] on div "Chance de réussite de votre simulation est de 45% 1 2 3 4 5 Rajoutez +15% en co…" at bounding box center [482, 665] width 963 height 1238
type input "BALLESTRA CONSULTING"
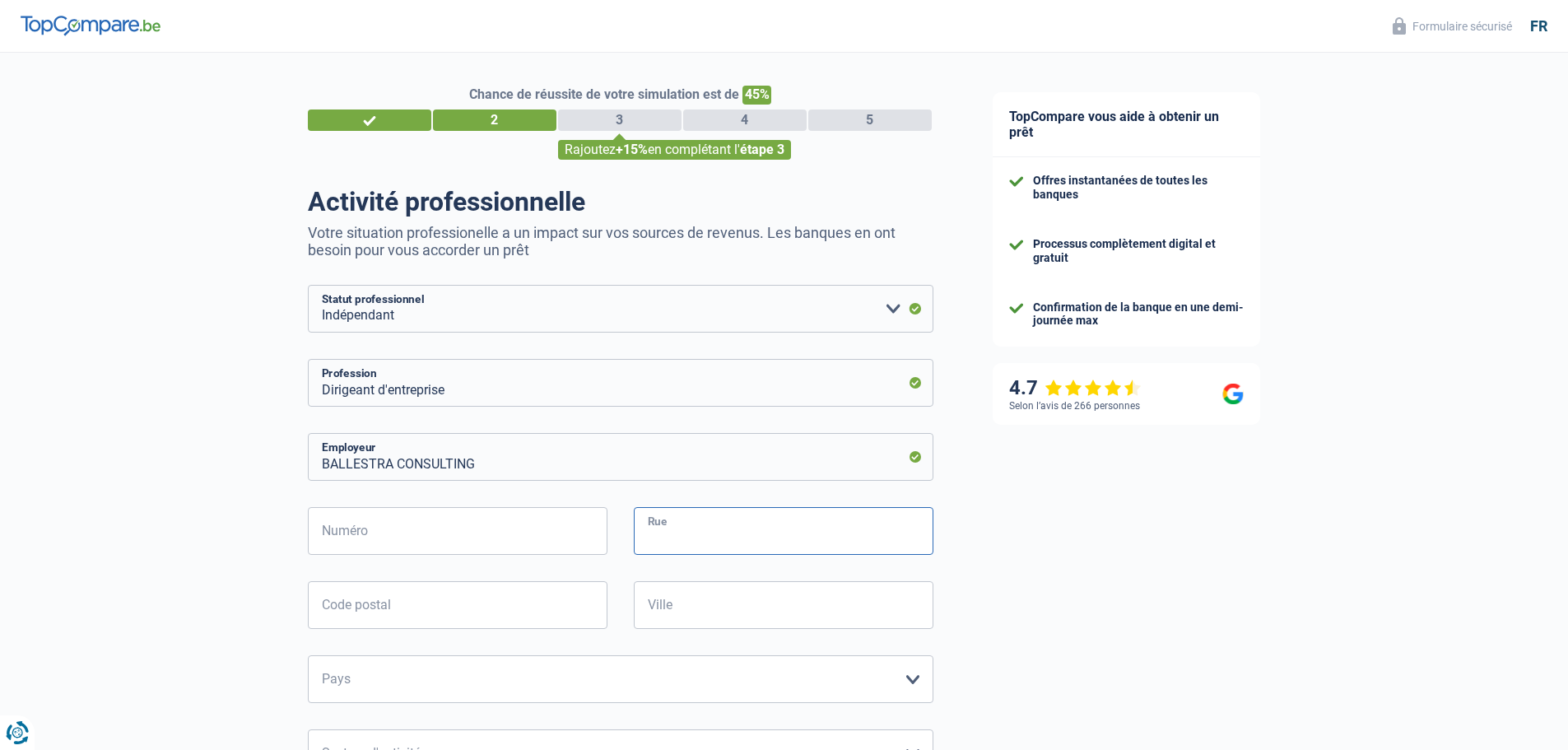
type input "Avenue Adolphe Demeur 9"
type input "1060"
type input "Saint-Gilles"
type input "9"
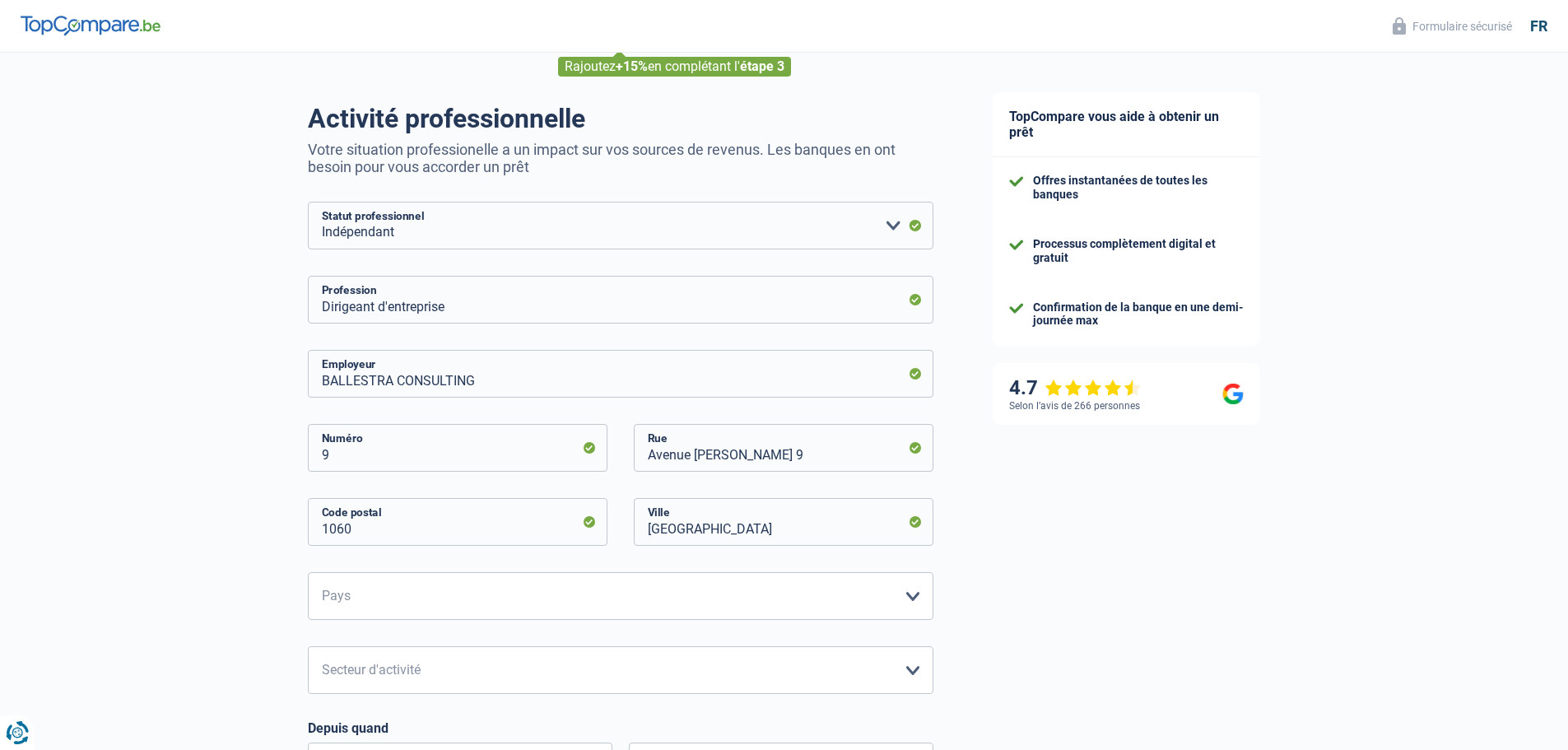
scroll to position [165, 0]
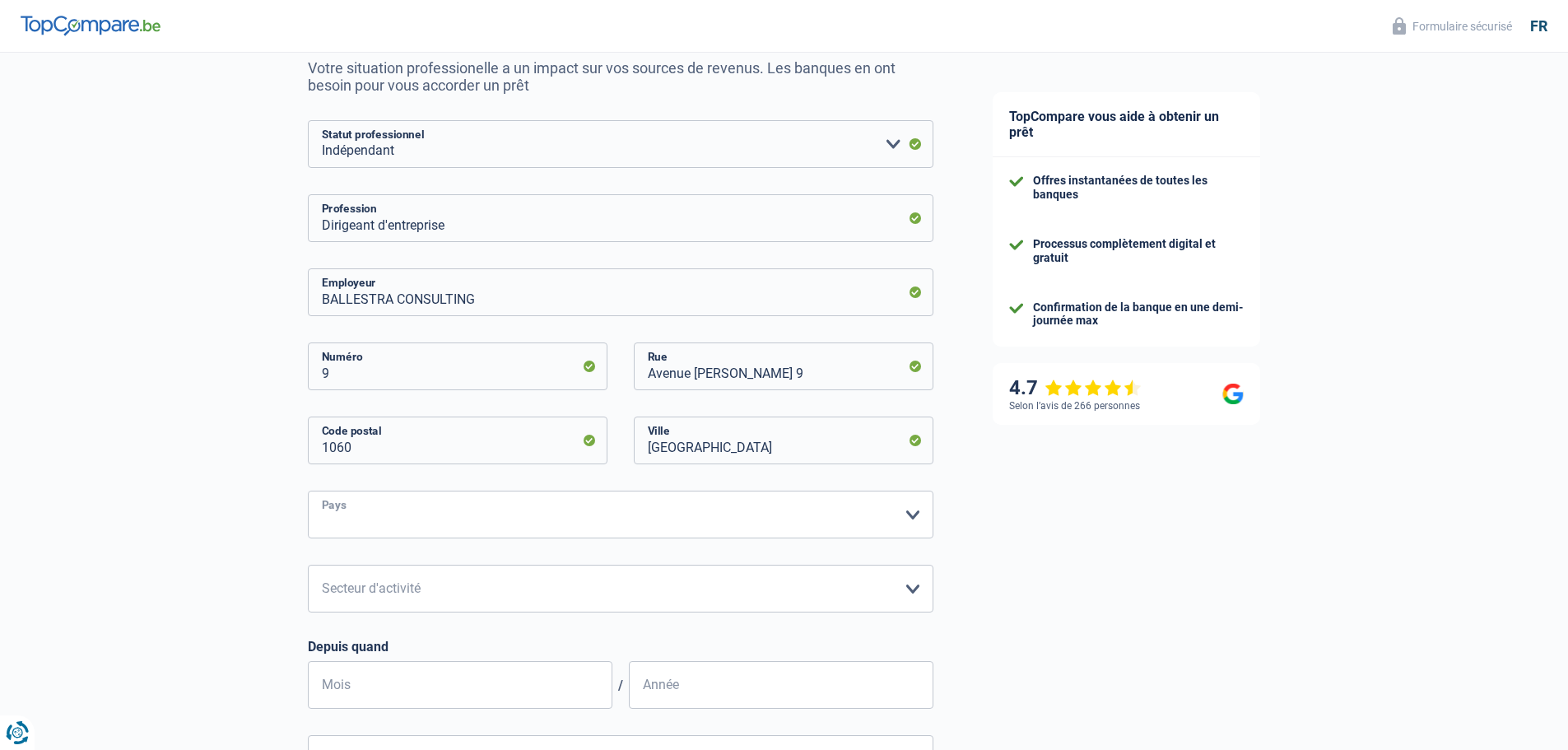
click at [410, 529] on select "Belgique Luxembourg Veuillez sélectionner une option" at bounding box center [620, 515] width 625 height 47
select select "BE"
click at [308, 492] on select "Belgique Luxembourg Veuillez sélectionner une option" at bounding box center [620, 515] width 625 height 47
click at [402, 600] on select "Agriculture/Pêche Industrie Horeca Courier/Fitness/Taxi Construction Banques/As…" at bounding box center [620, 588] width 625 height 47
select select "bigCompanies"
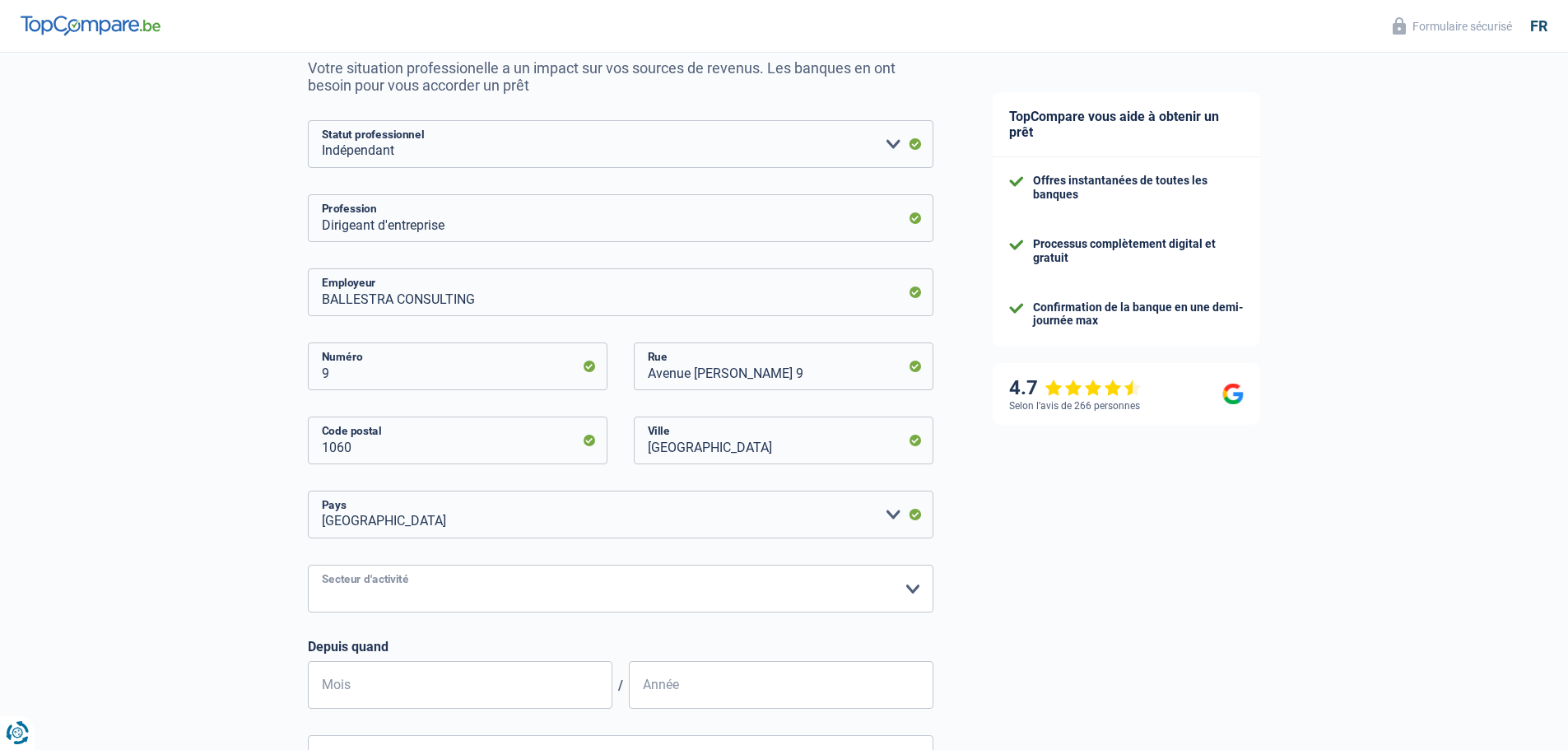
click at [308, 567] on select "Agriculture/Pêche Industrie Horeca Courier/Fitness/Taxi Construction Banques/As…" at bounding box center [620, 588] width 625 height 47
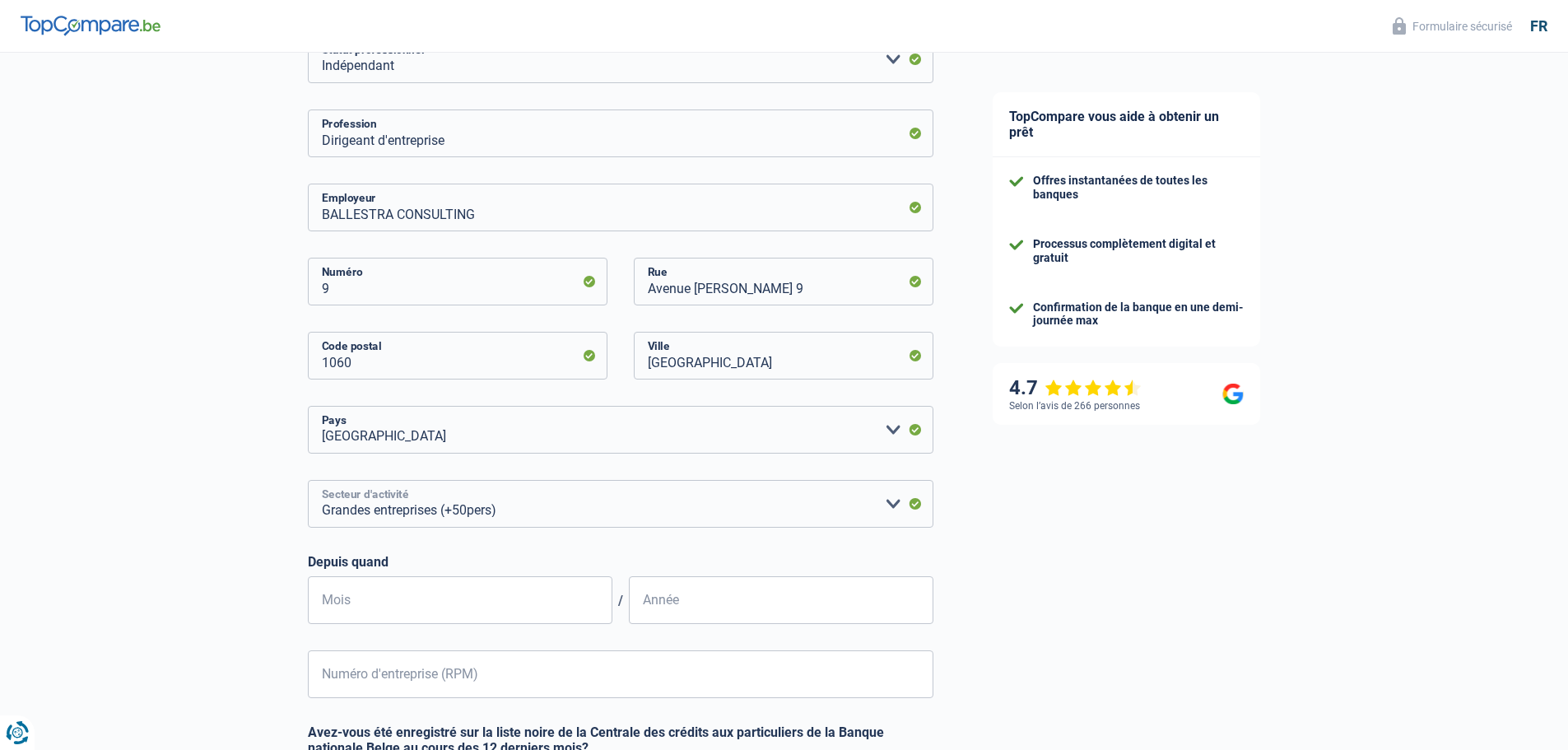
scroll to position [411, 0]
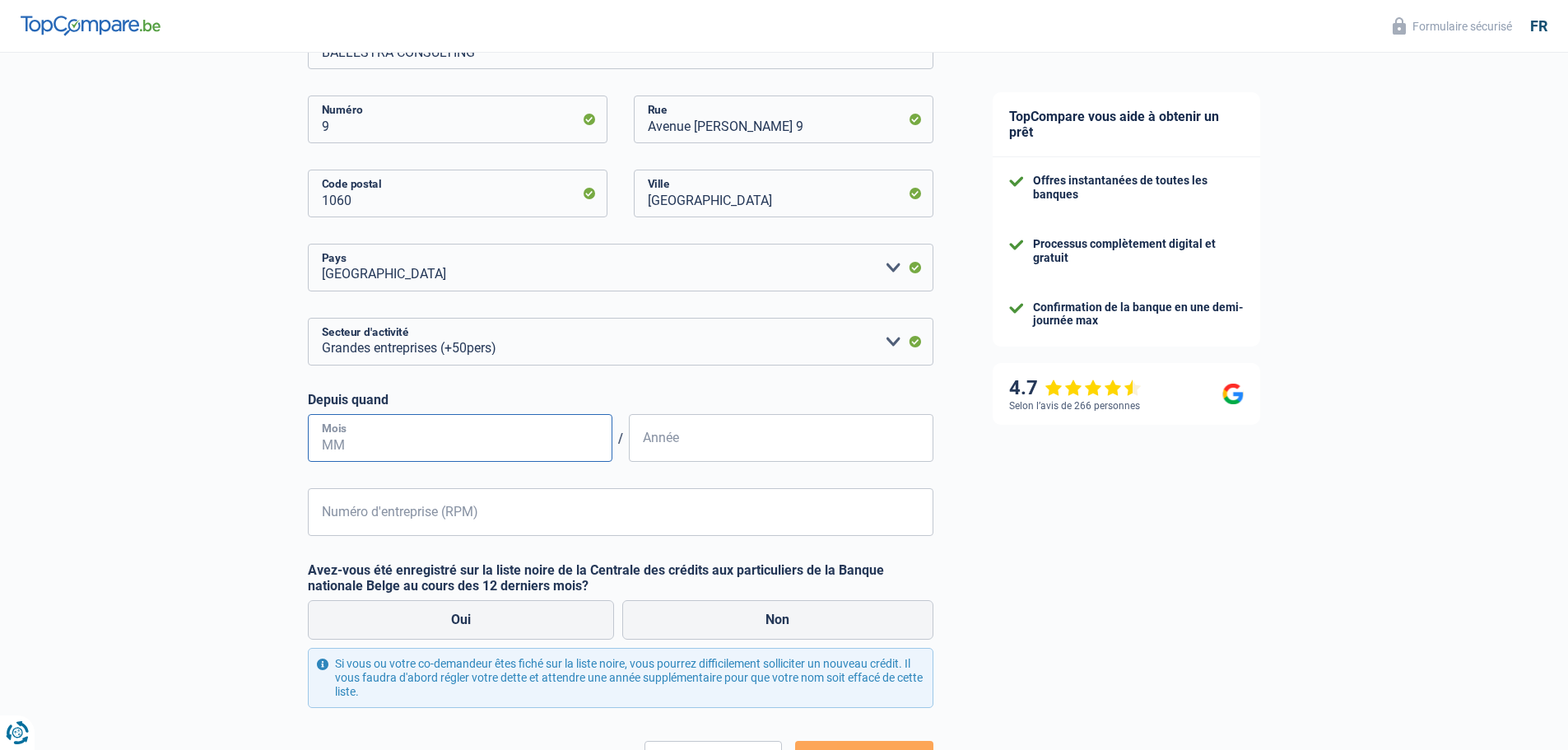
click at [388, 433] on input "Mois" at bounding box center [460, 438] width 305 height 47
type input "09"
type input "2019"
click at [399, 512] on input "Numéro d'entreprise (RPM)" at bounding box center [620, 512] width 625 height 47
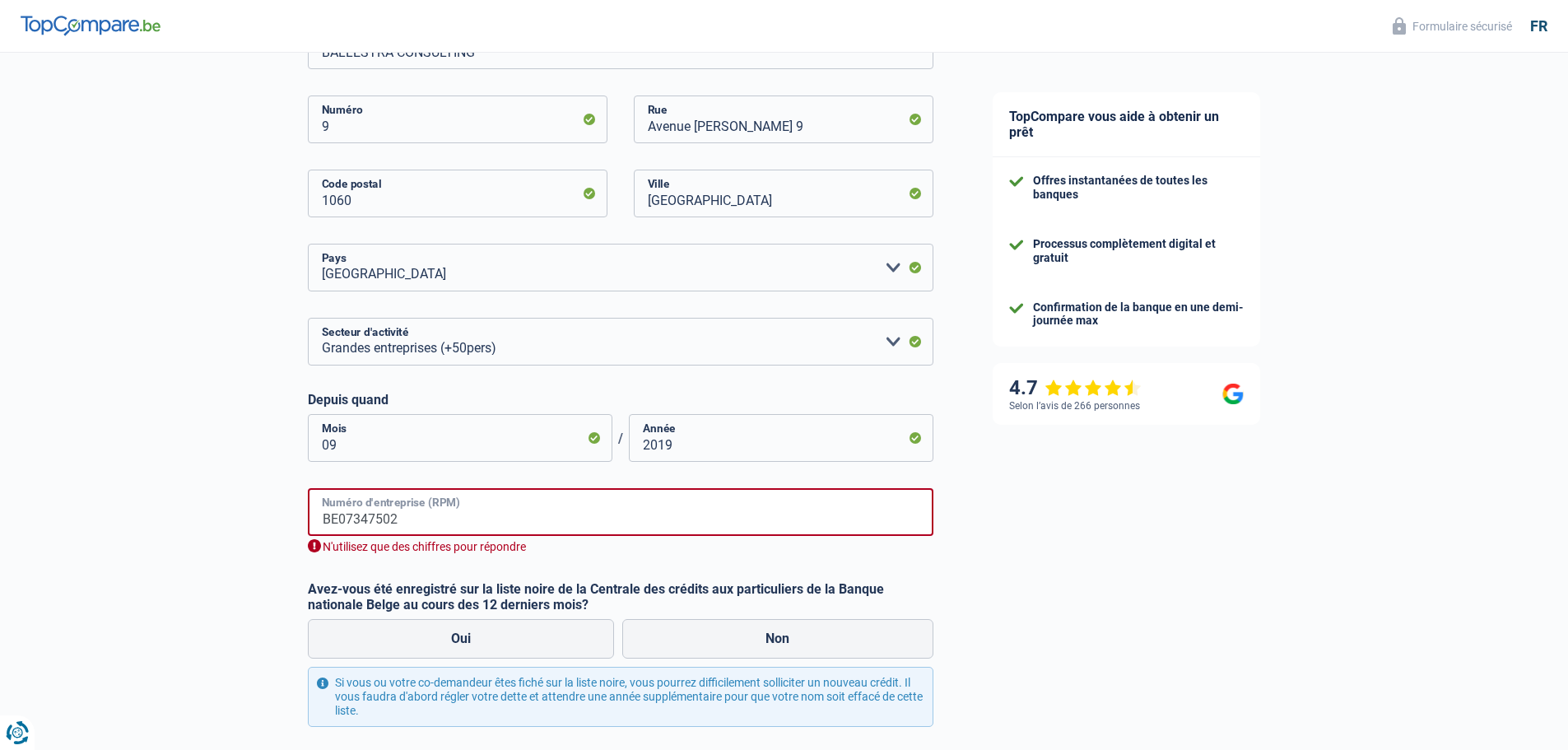
drag, startPoint x: 336, startPoint y: 522, endPoint x: 276, endPoint y: 515, distance: 60.4
click at [276, 515] on div "Chance de réussite de votre simulation est de 45% 1 2 3 4 5 Rajoutez +15% en co…" at bounding box center [482, 263] width 963 height 1257
type input "07347502"
click at [149, 490] on div "Chance de réussite de votre simulation est de 45% 1 2 3 4 5 Rajoutez +15% en co…" at bounding box center [482, 263] width 963 height 1257
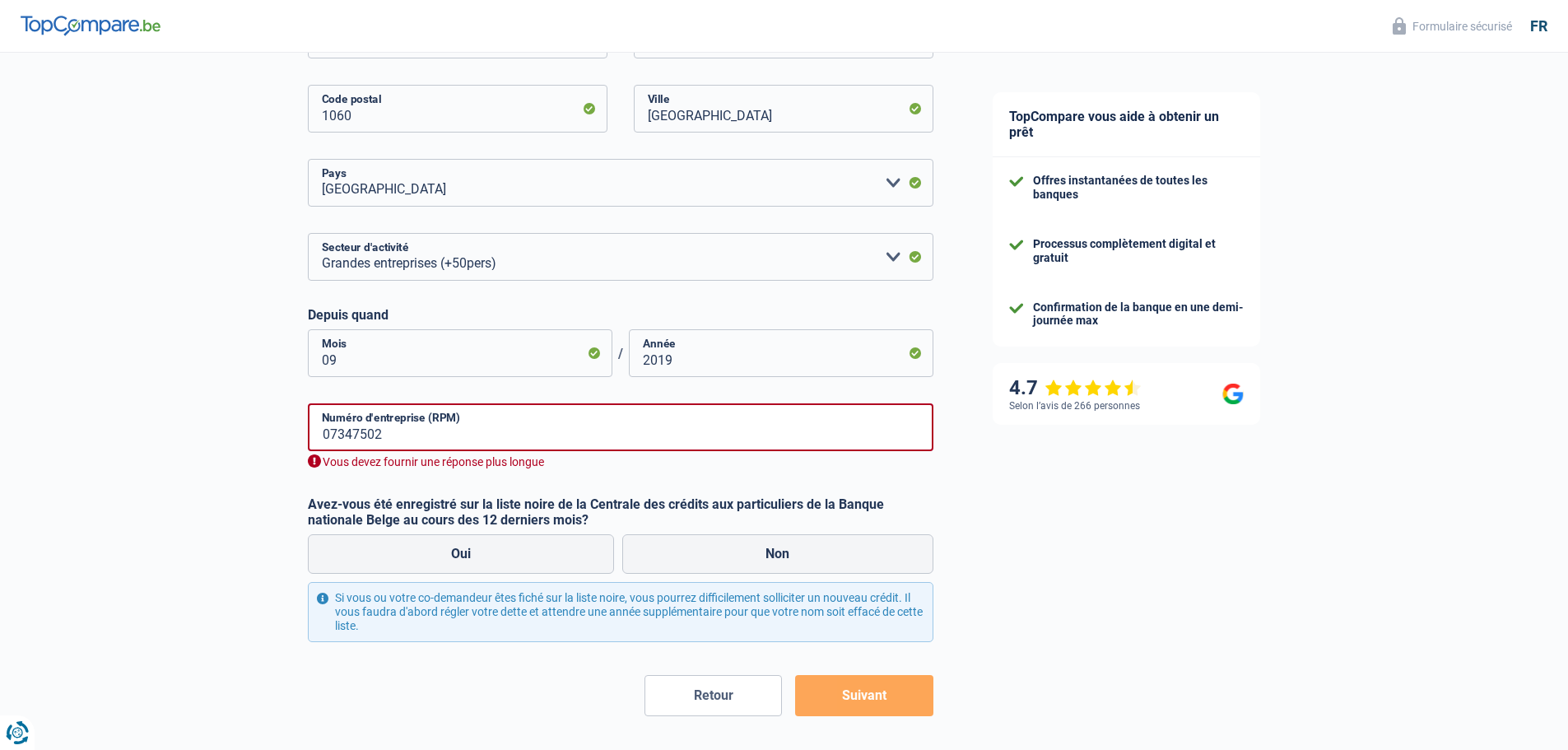
scroll to position [560, 0]
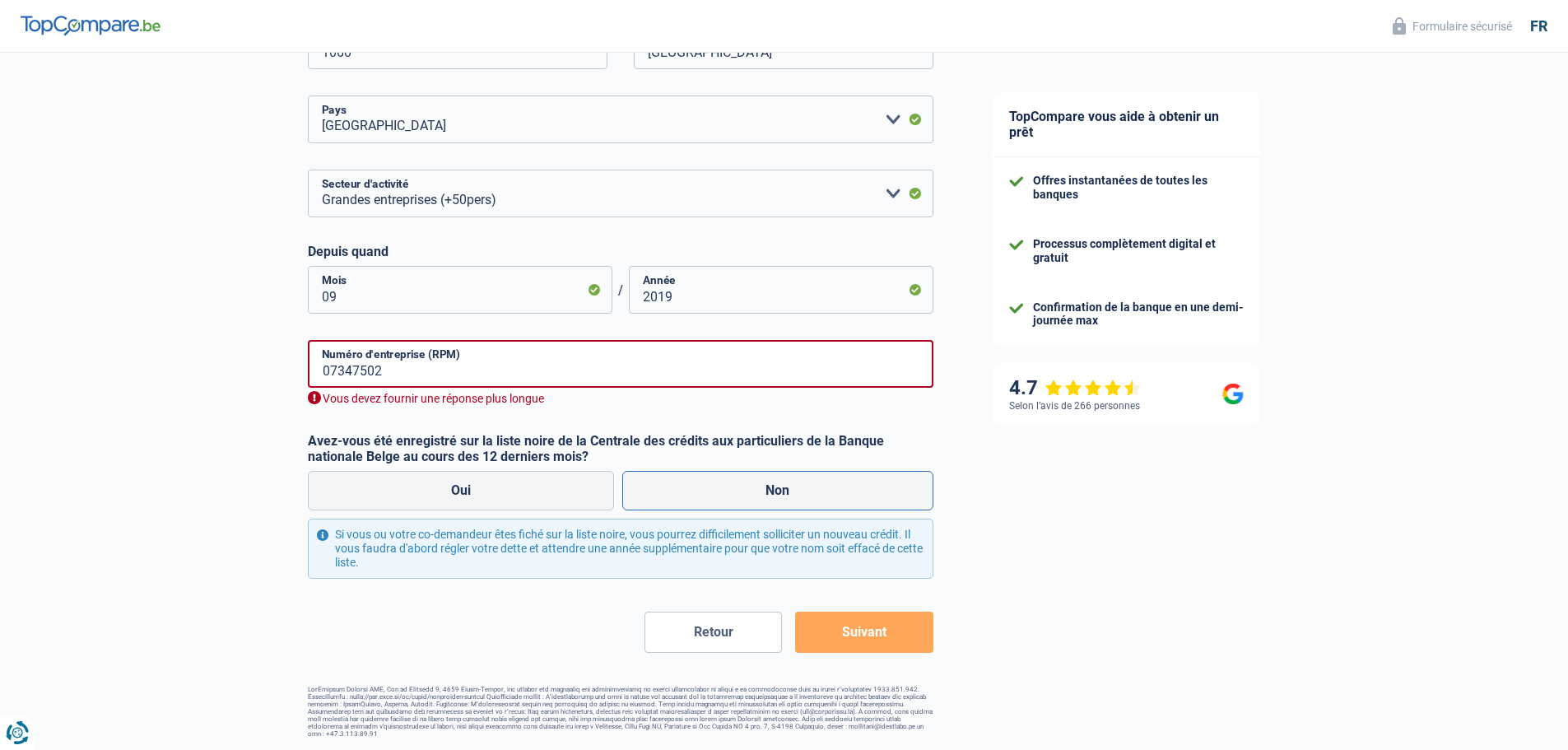
click at [793, 480] on label "Non" at bounding box center [778, 491] width 311 height 40
click at [793, 480] on input "Non" at bounding box center [778, 491] width 311 height 40
radio input "true"
drag, startPoint x: 874, startPoint y: 649, endPoint x: 874, endPoint y: 637, distance: 12.0
click at [874, 643] on button "Suivant" at bounding box center [863, 631] width 137 height 41
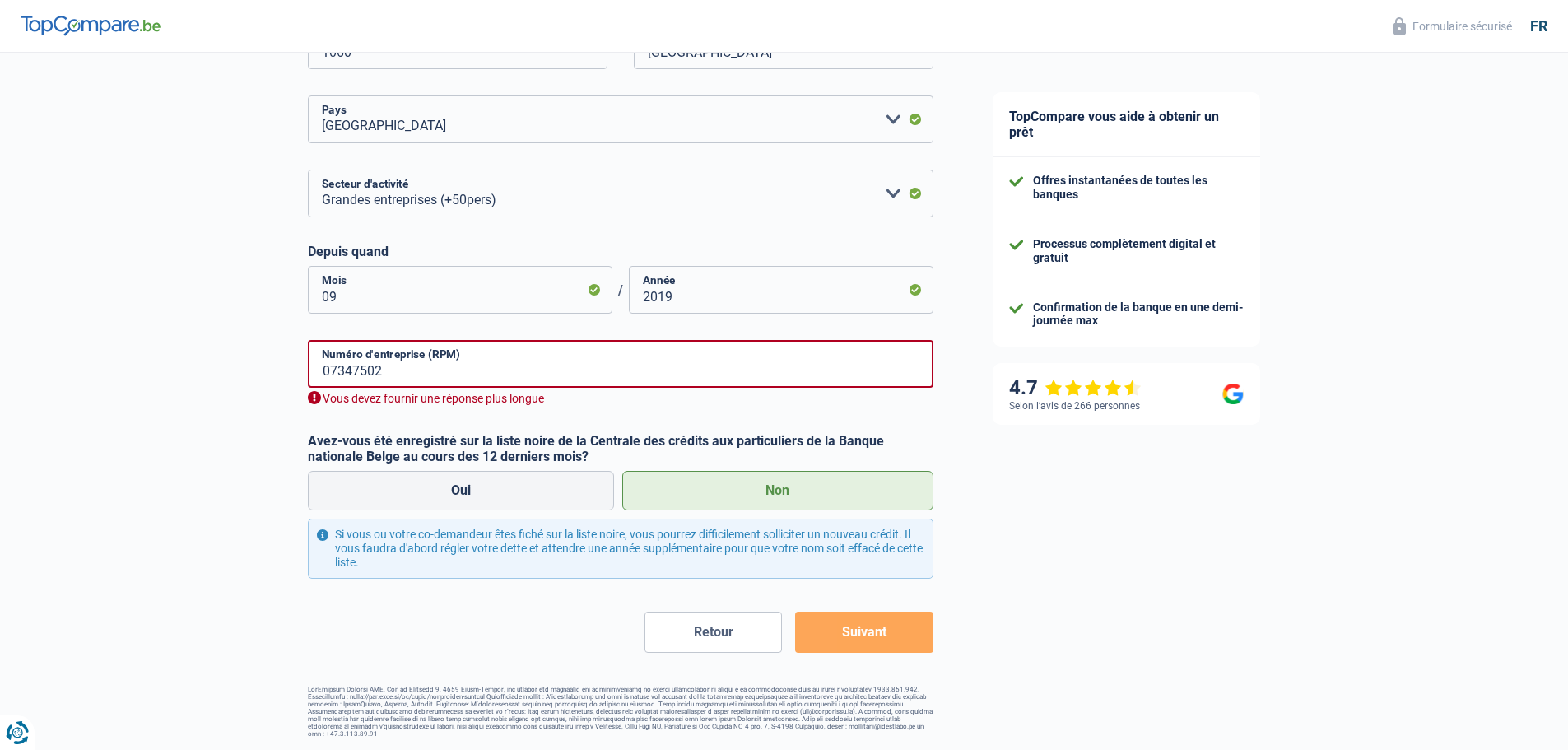
click at [784, 503] on label "Non" at bounding box center [778, 491] width 311 height 40
click at [784, 503] on input "Non" at bounding box center [778, 491] width 311 height 40
click at [838, 634] on button "Suivant" at bounding box center [863, 631] width 137 height 41
drag, startPoint x: 516, startPoint y: 541, endPoint x: 645, endPoint y: 554, distance: 129.7
click at [645, 554] on div "Si vous ou votre co-demandeur êtes fiché sur la liste noire, vous pourrez diffi…" at bounding box center [620, 548] width 625 height 60
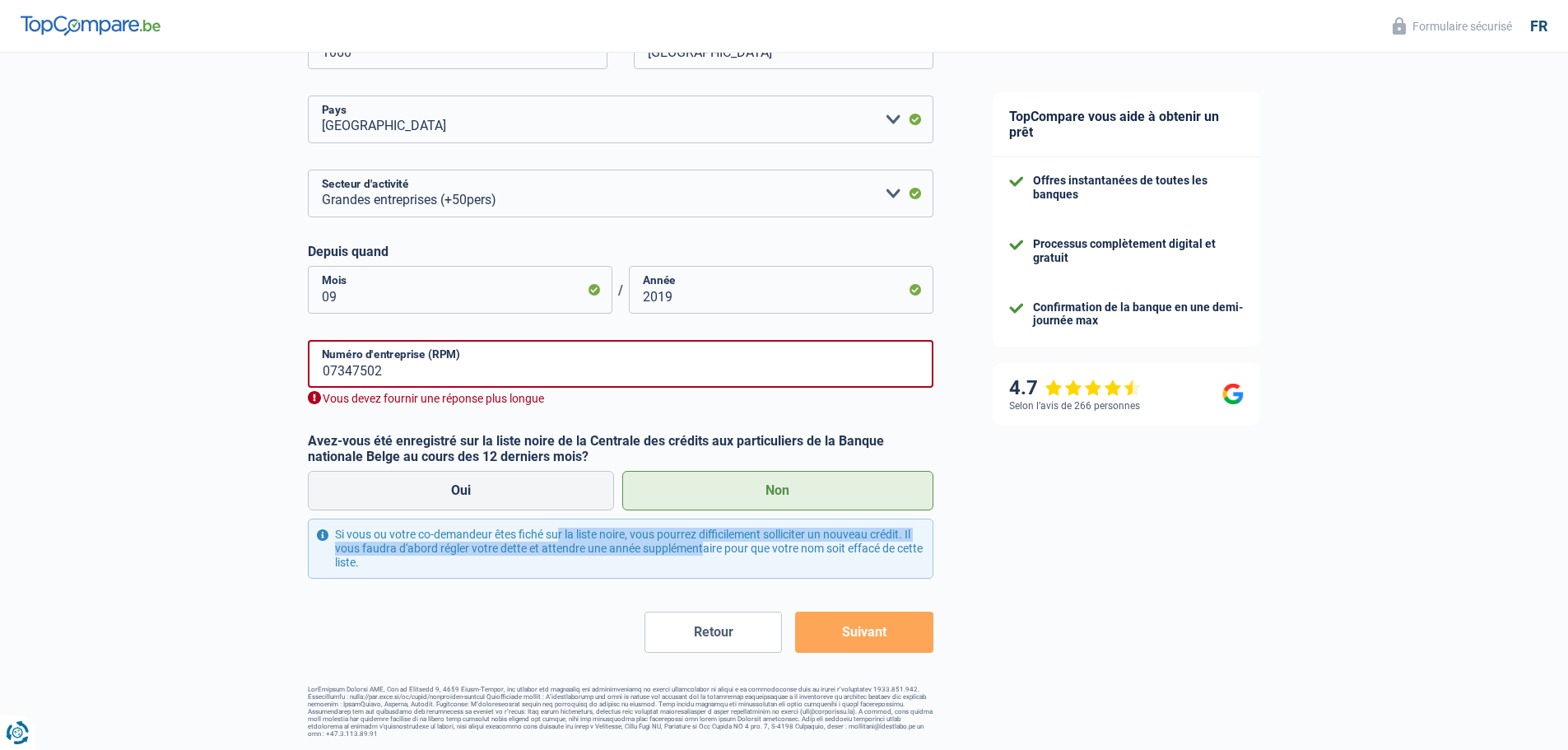
click at [645, 554] on div "Si vous ou votre co-demandeur êtes fiché sur la liste noire, vous pourrez diffi…" at bounding box center [620, 548] width 625 height 60
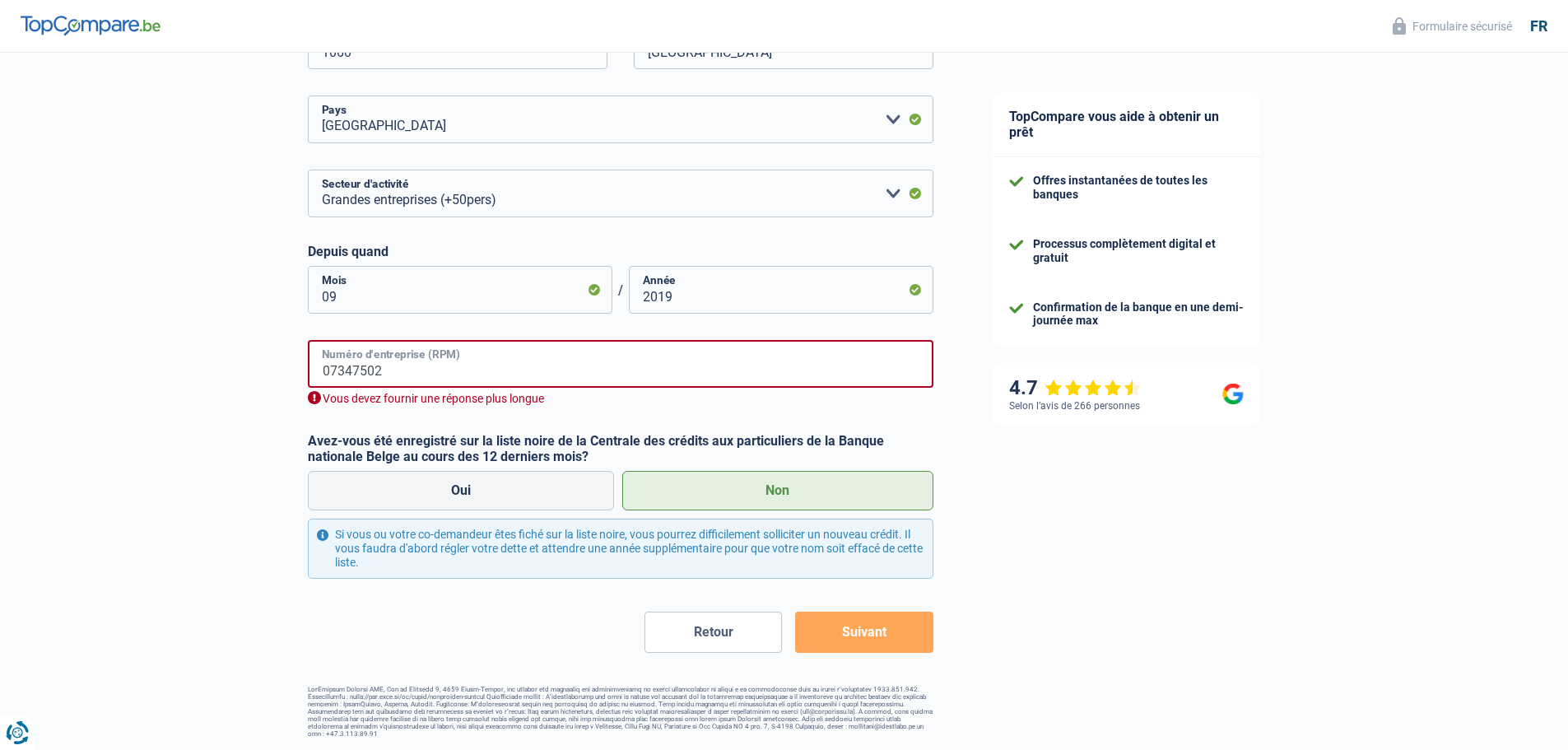
click at [412, 375] on input "07347502" at bounding box center [620, 363] width 625 height 47
drag, startPoint x: 412, startPoint y: 375, endPoint x: 301, endPoint y: 375, distance: 111.0
click at [301, 375] on div "Chance de réussite de votre simulation est de 45% 1 2 3 4 5 Rajoutez +15% en co…" at bounding box center [482, 114] width 963 height 1257
click at [453, 371] on input "07347502" at bounding box center [620, 363] width 625 height 47
drag, startPoint x: 485, startPoint y: 374, endPoint x: 167, endPoint y: 374, distance: 318.0
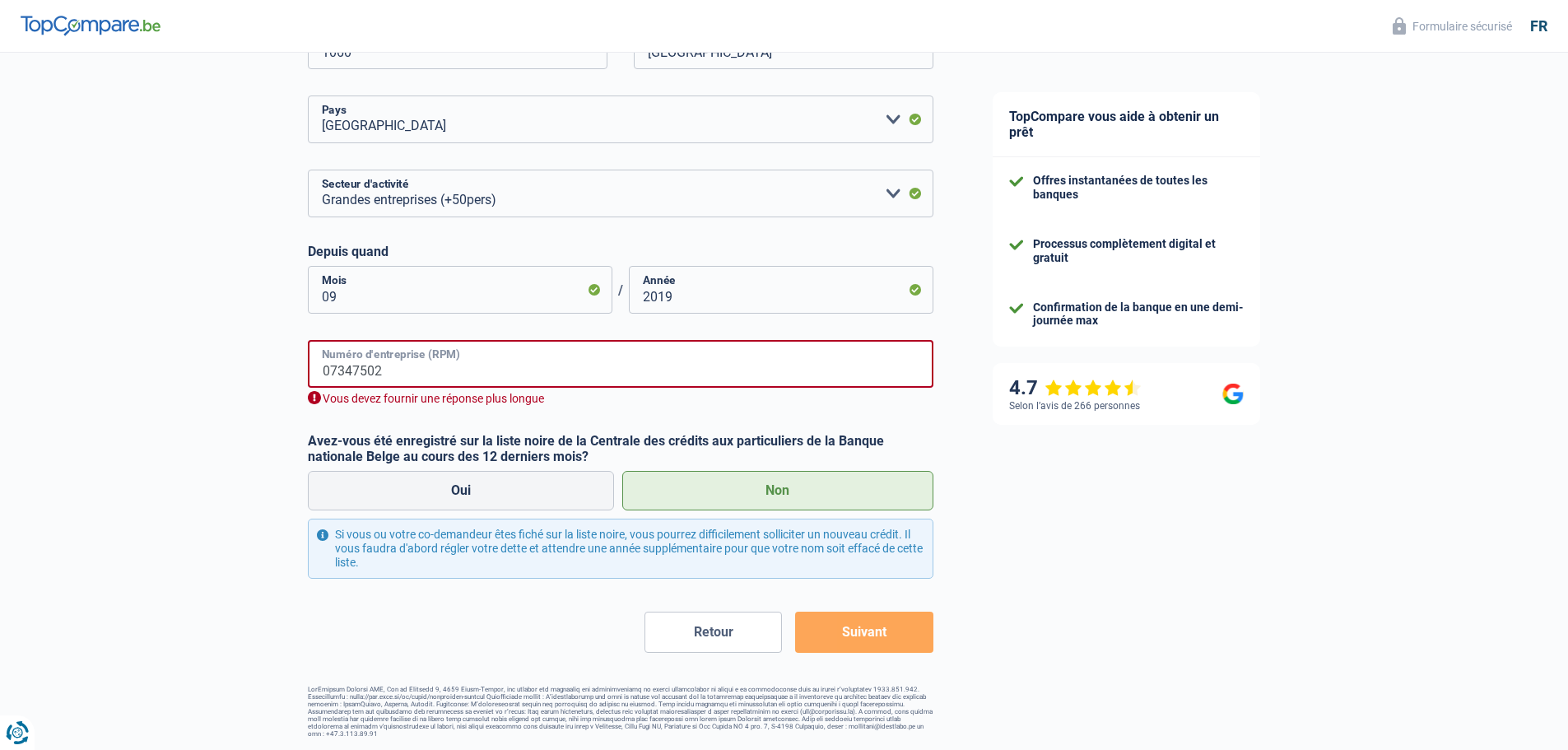
click at [167, 374] on div "Chance de réussite de votre simulation est de 45% 1 2 3 4 5 Rajoutez +15% en co…" at bounding box center [482, 114] width 963 height 1257
paste input ".750."
drag, startPoint x: 325, startPoint y: 370, endPoint x: 313, endPoint y: 365, distance: 13.0
click at [315, 366] on input "0734.750.2" at bounding box center [620, 363] width 625 height 47
click at [358, 373] on input "0734.750.2" at bounding box center [620, 363] width 625 height 47
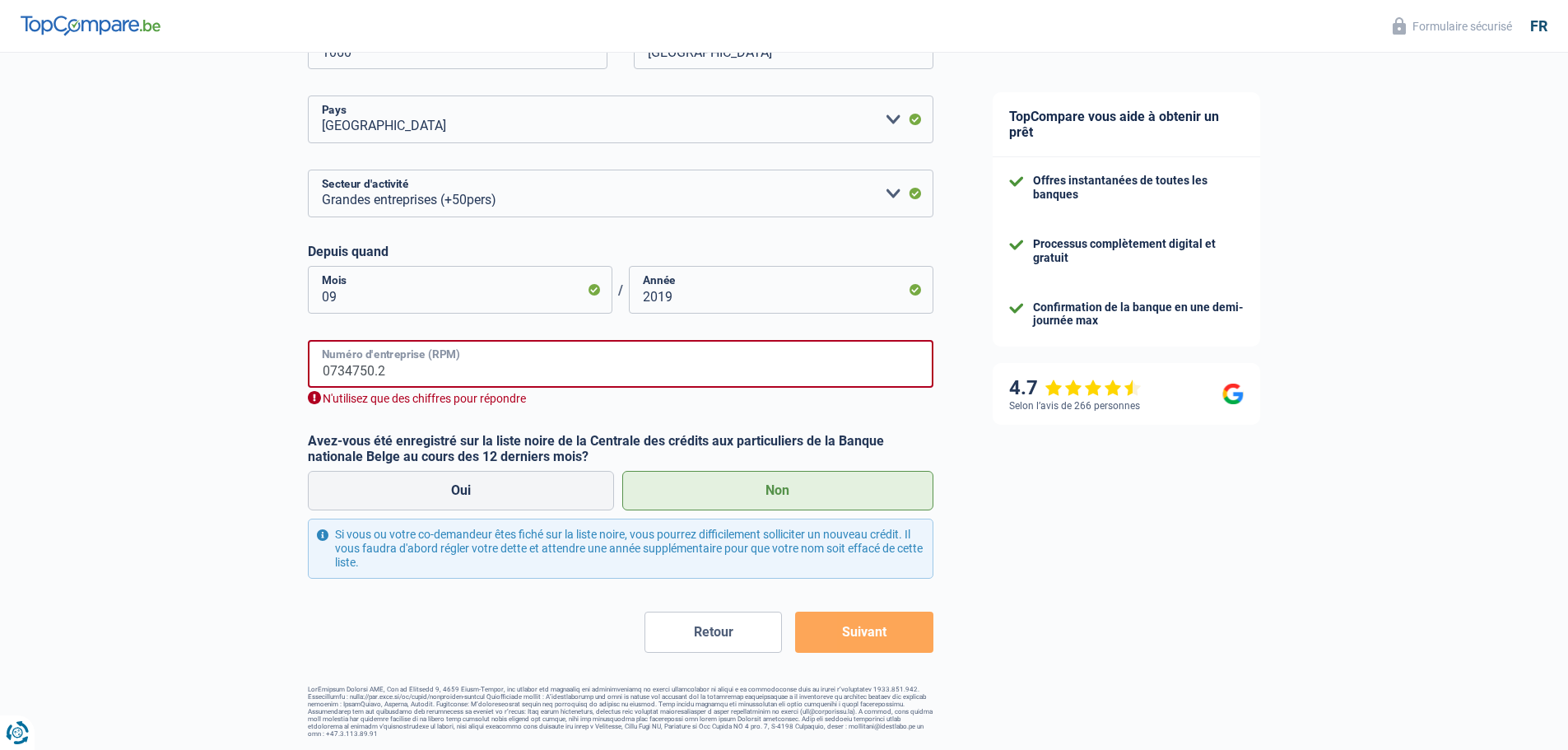
click at [377, 371] on input "0734750.2" at bounding box center [620, 363] width 625 height 47
click at [414, 372] on input "07347502" at bounding box center [620, 363] width 625 height 47
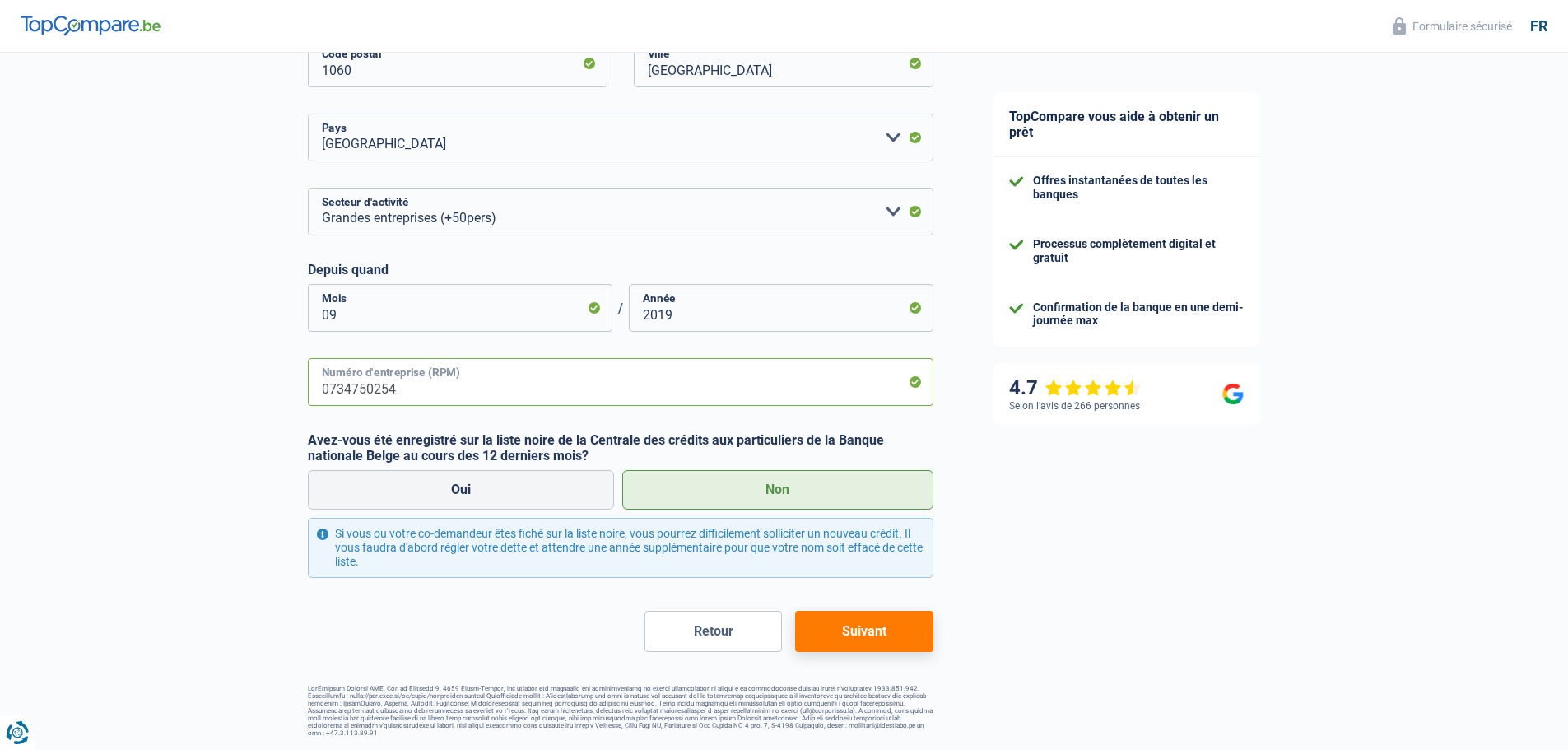
scroll to position [541, 0]
type input "0734750254"
click at [855, 620] on button "Suivant" at bounding box center [863, 631] width 137 height 41
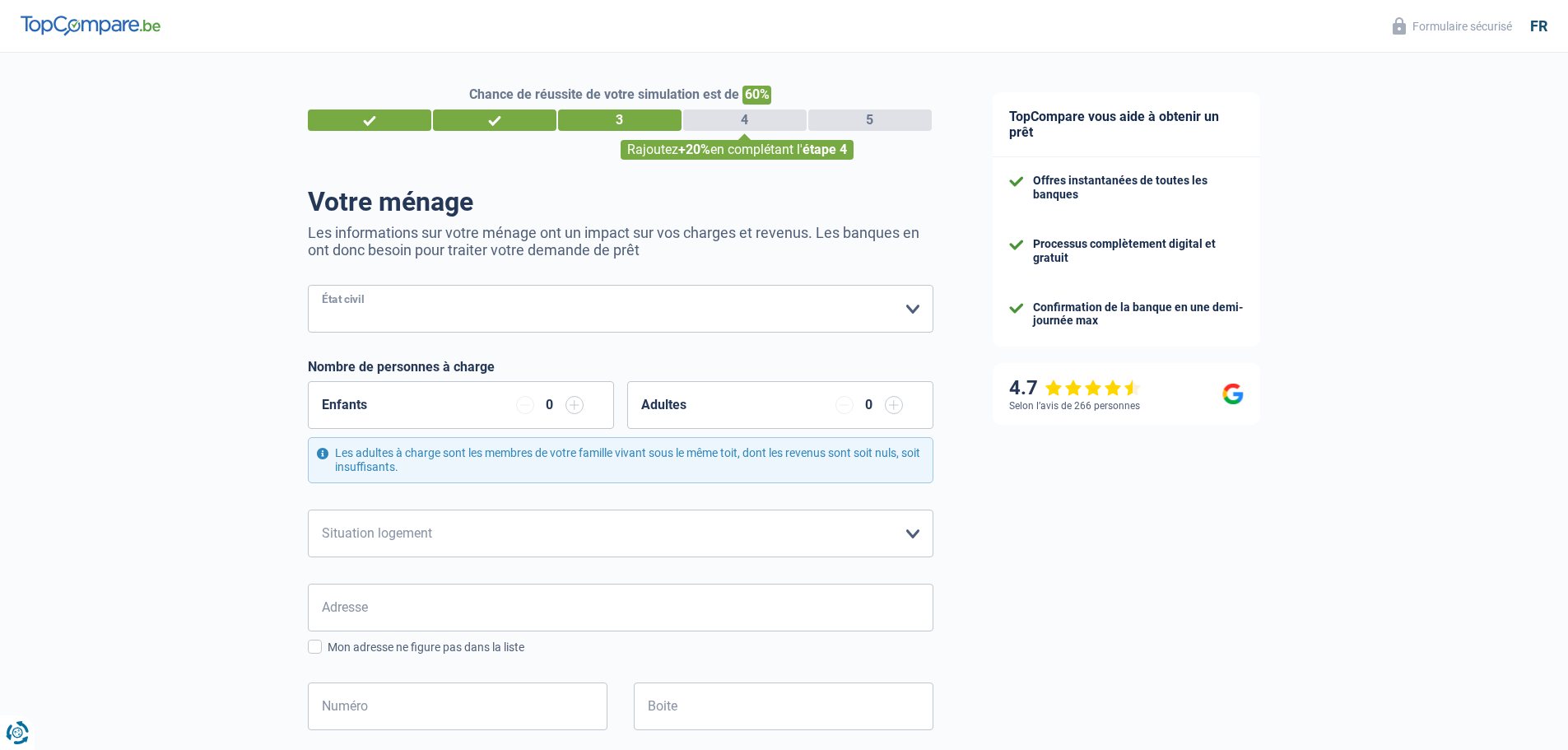
click at [467, 323] on select "Célibataire Marié(e) Cohabitant(e) légal(e) Divorcé(e) Veuf(ve) Séparé (de fait…" at bounding box center [620, 308] width 625 height 47
select select "cohabitation"
click at [308, 287] on select "Célibataire Marié(e) Cohabitant(e) légal(e) Divorcé(e) Veuf(ve) Séparé (de fait…" at bounding box center [620, 308] width 625 height 47
click at [379, 404] on div "Enfants 0" at bounding box center [461, 405] width 307 height 47
click at [569, 409] on input "button" at bounding box center [574, 404] width 18 height 18
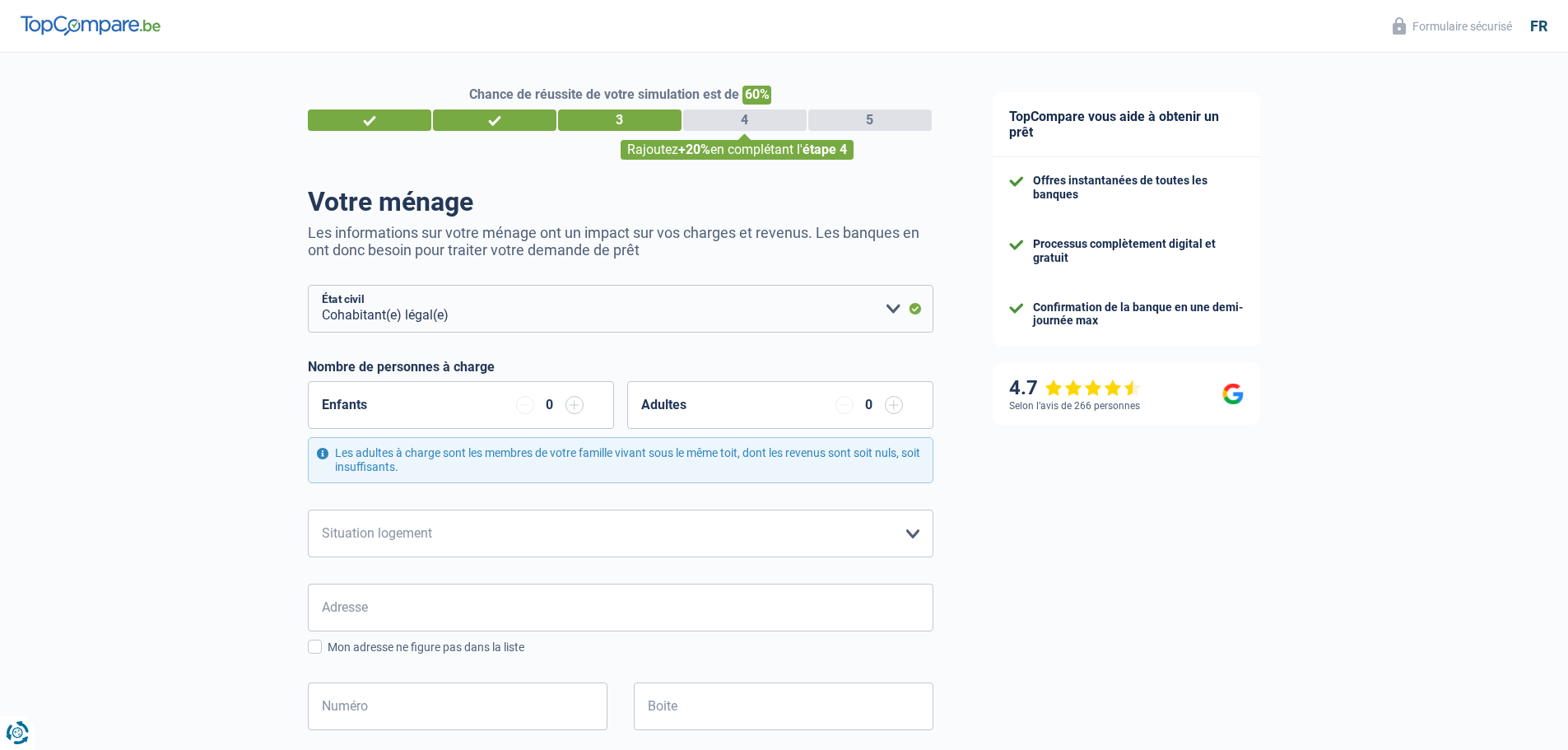
click at [569, 409] on input "button" at bounding box center [574, 404] width 18 height 18
click at [518, 520] on select "Locataire Propriétaire avec prêt hypothécaire Propriétaire sans prêt hypothécai…" at bounding box center [620, 533] width 625 height 47
select select "ownerWithMortgage"
click at [308, 510] on select "Locataire Propriétaire avec prêt hypothécaire Propriétaire sans prêt hypothécai…" at bounding box center [620, 533] width 625 height 47
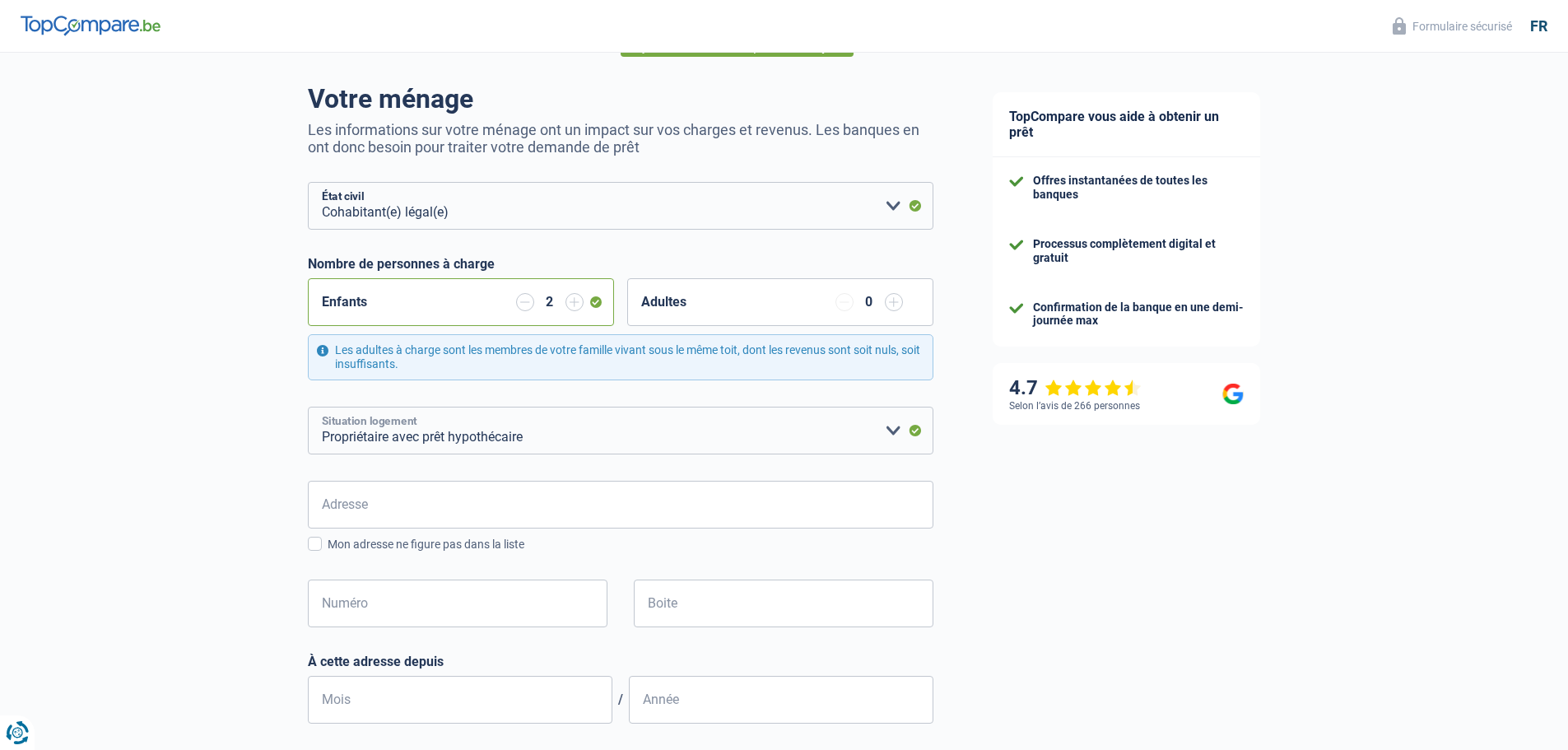
scroll to position [247, 0]
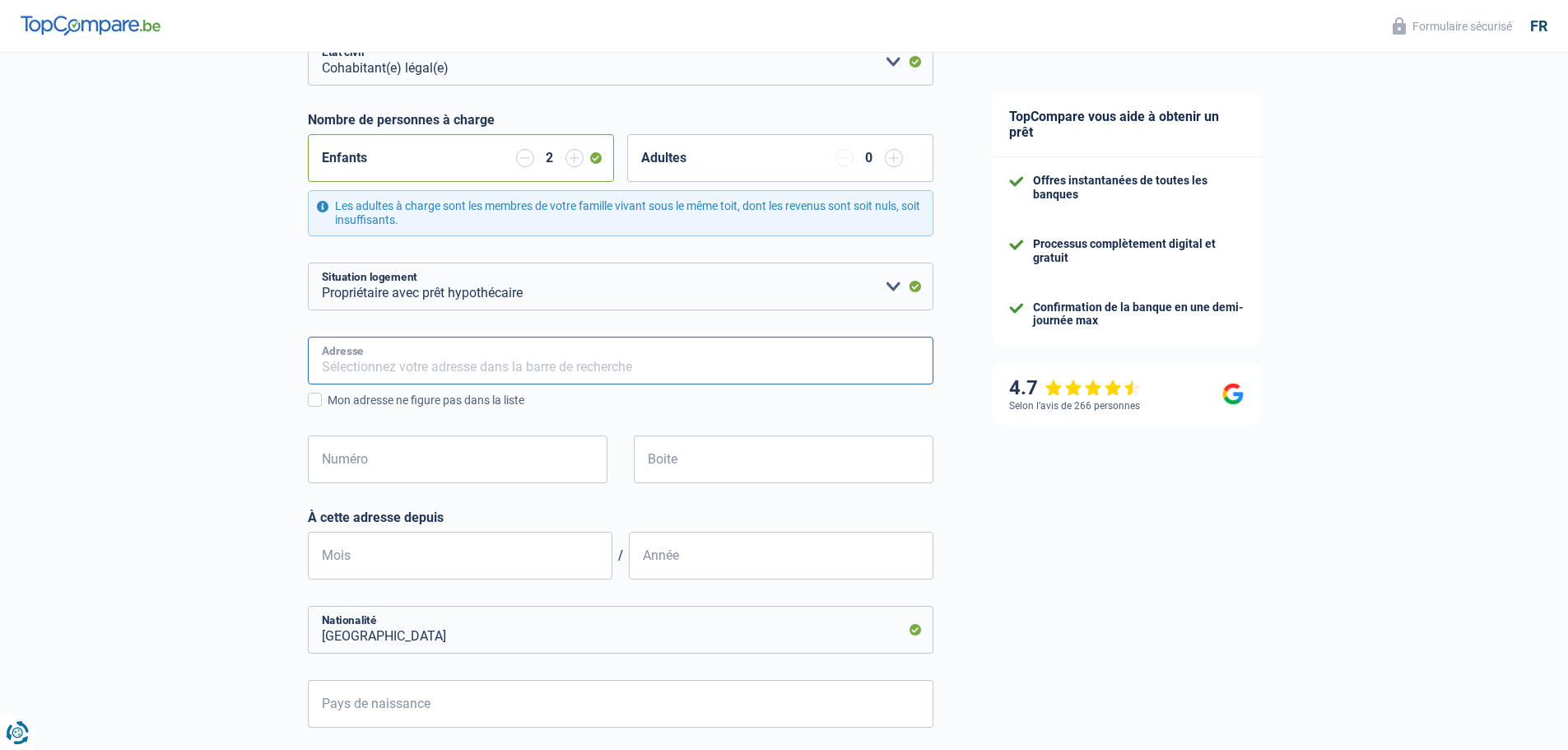
click at [424, 356] on input "Adresse" at bounding box center [620, 360] width 625 height 47
type input "Rue du Mont-Blanc 8"
type input "Belgique"
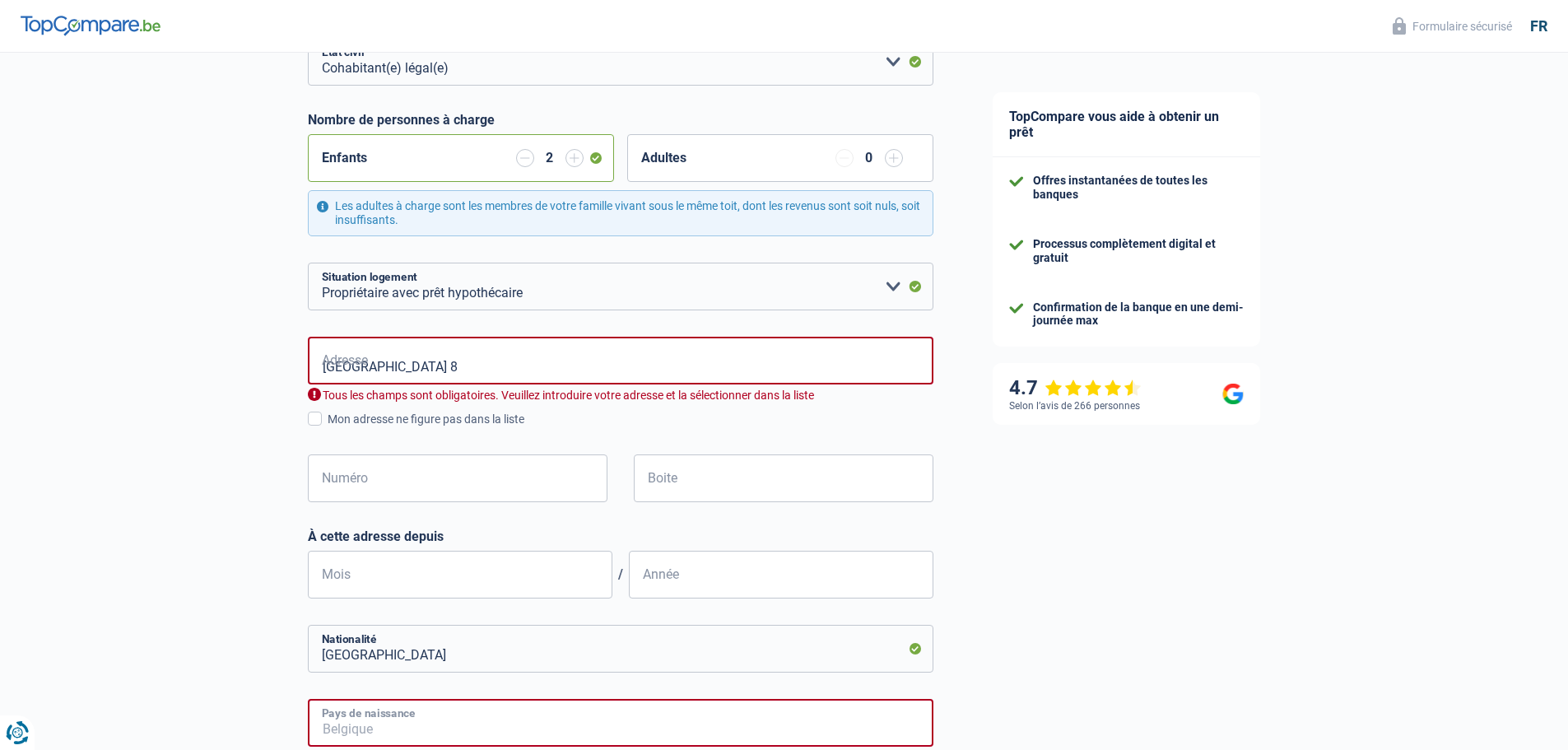
type input "Belgique"
type input "Rue du Mont-Blanc, 1060, Saint-Gilles, BE"
type input "8"
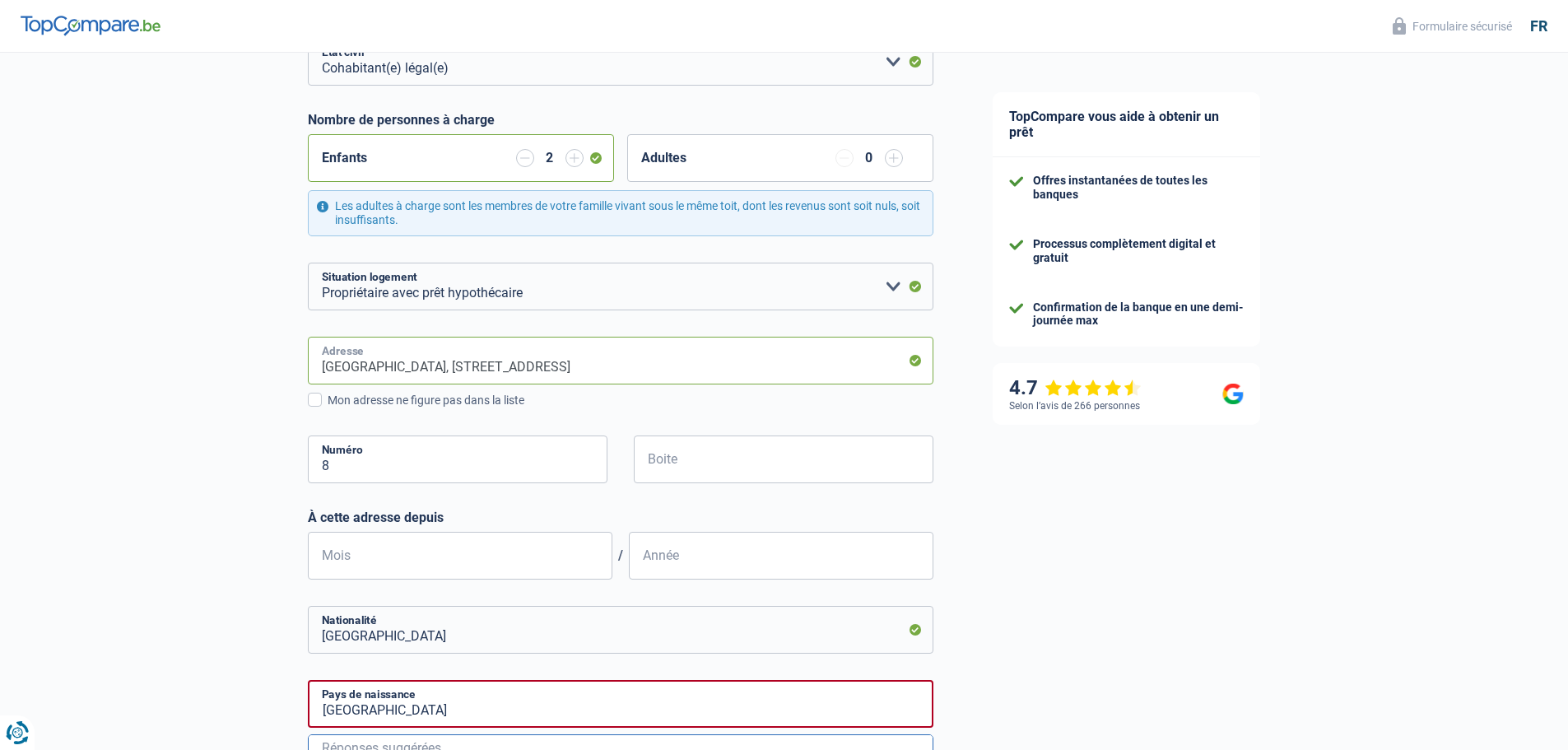
click at [447, 363] on input "Rue du Mont-Blanc, 1060, Saint-Gilles, BE" at bounding box center [620, 360] width 625 height 47
click at [428, 375] on input "Rue du Mont-Blanc, 1060, Saint-Gilles, BE" at bounding box center [620, 360] width 625 height 47
click at [434, 375] on input "Rue du Mont-Blanc, 1060, Saint-Gilles, BE" at bounding box center [620, 360] width 625 height 47
click at [432, 375] on input "Rue du Mont-Blanc, 1060, Saint-Gilles, BE" at bounding box center [620, 360] width 625 height 47
type input "Rue du Mont-Blanc, 1060, Saint-Gilles, BE"
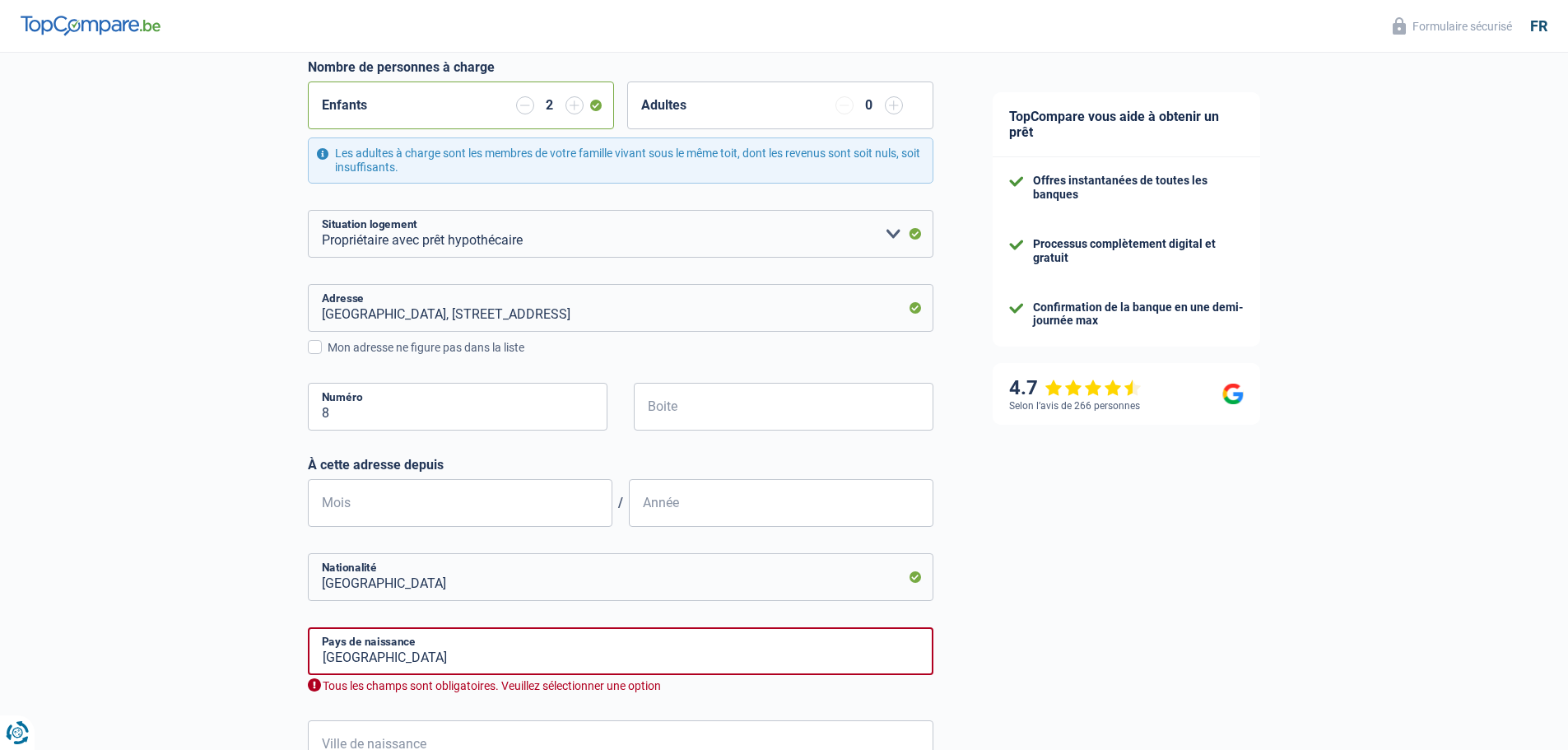
scroll to position [329, 0]
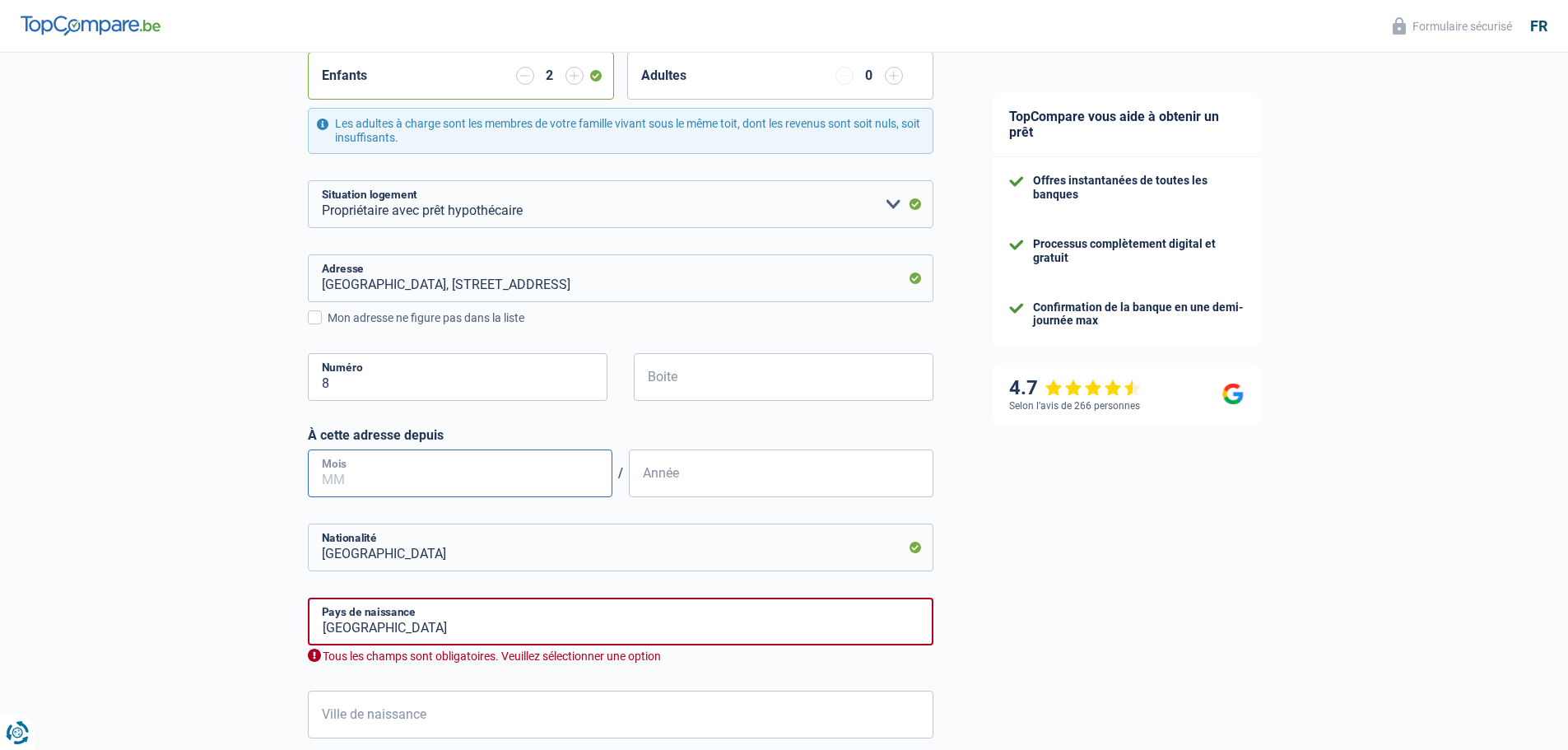
click at [405, 465] on input "Mois" at bounding box center [460, 473] width 305 height 47
type input "09"
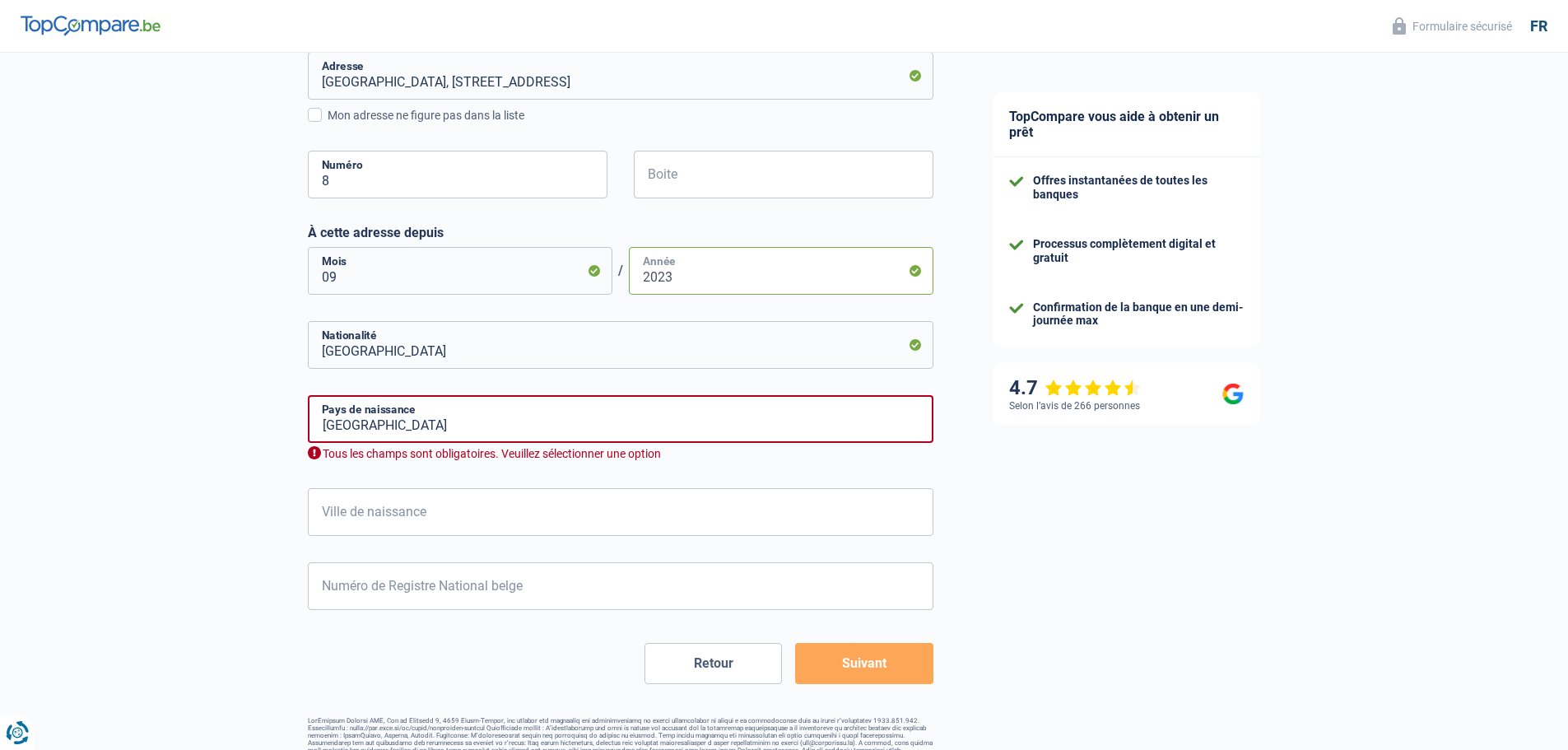
scroll to position [563, 0]
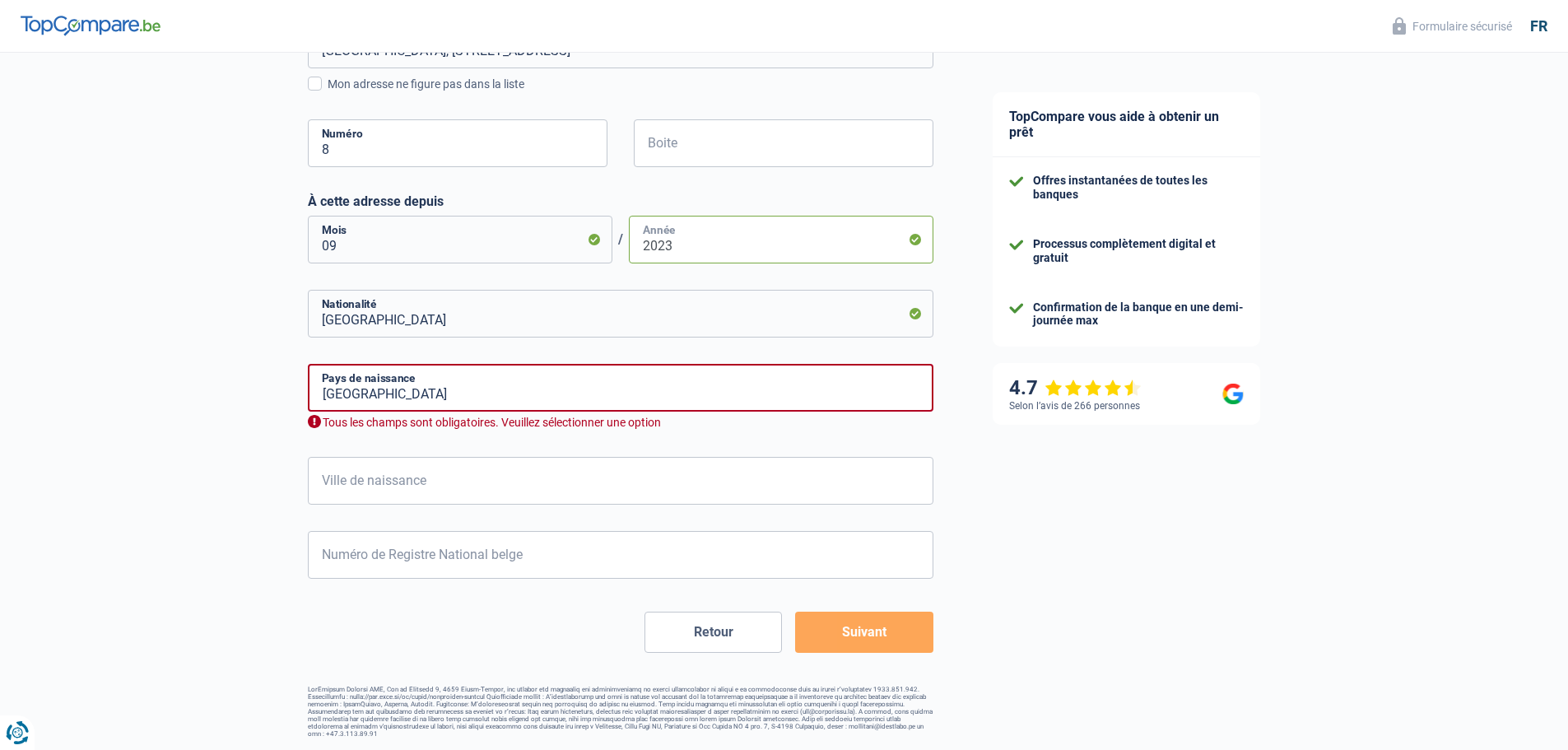
type input "2023"
click at [409, 484] on input "Ville de naissance" at bounding box center [620, 480] width 625 height 47
type input "Namur"
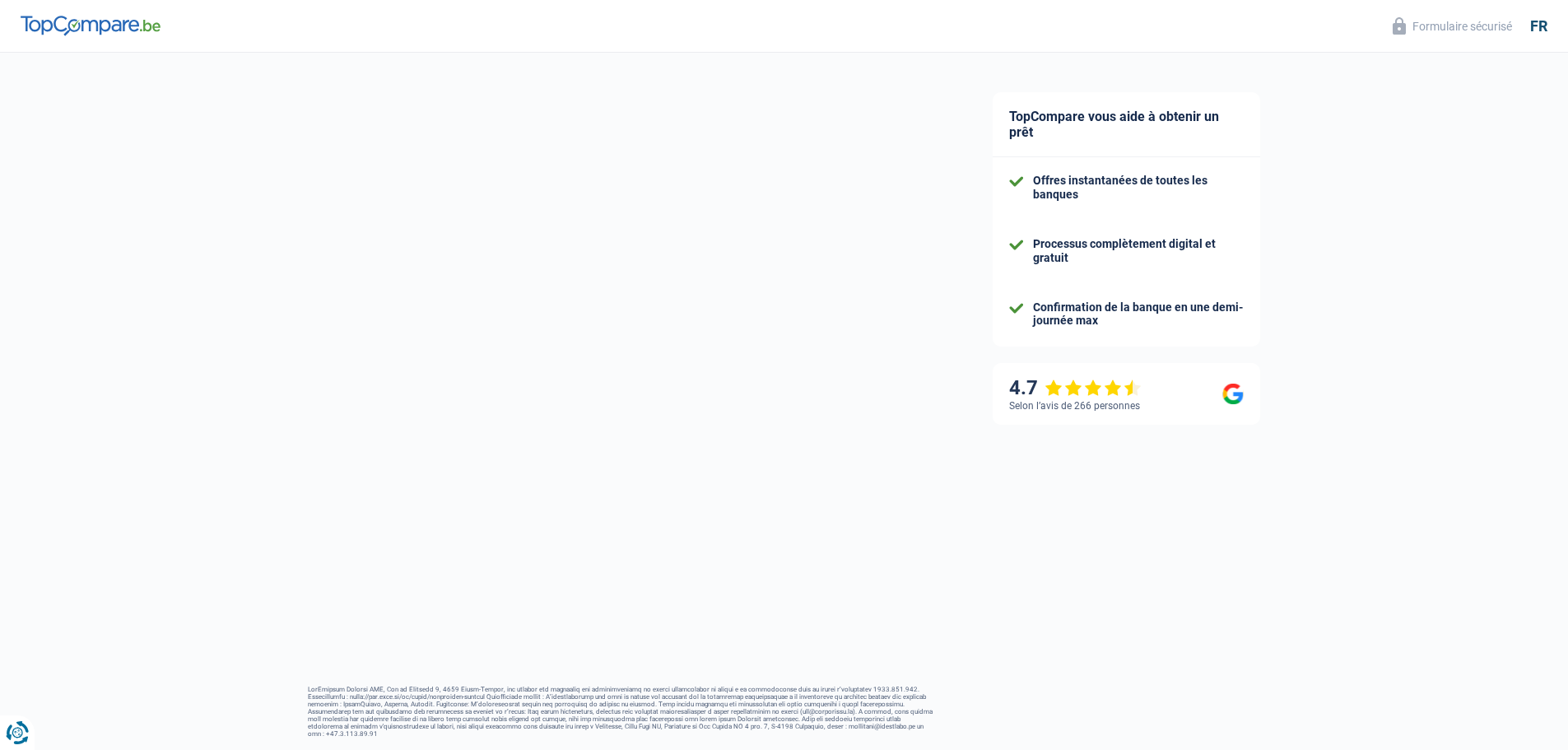
select select "independent"
select select "BE"
select select "bigCompanies"
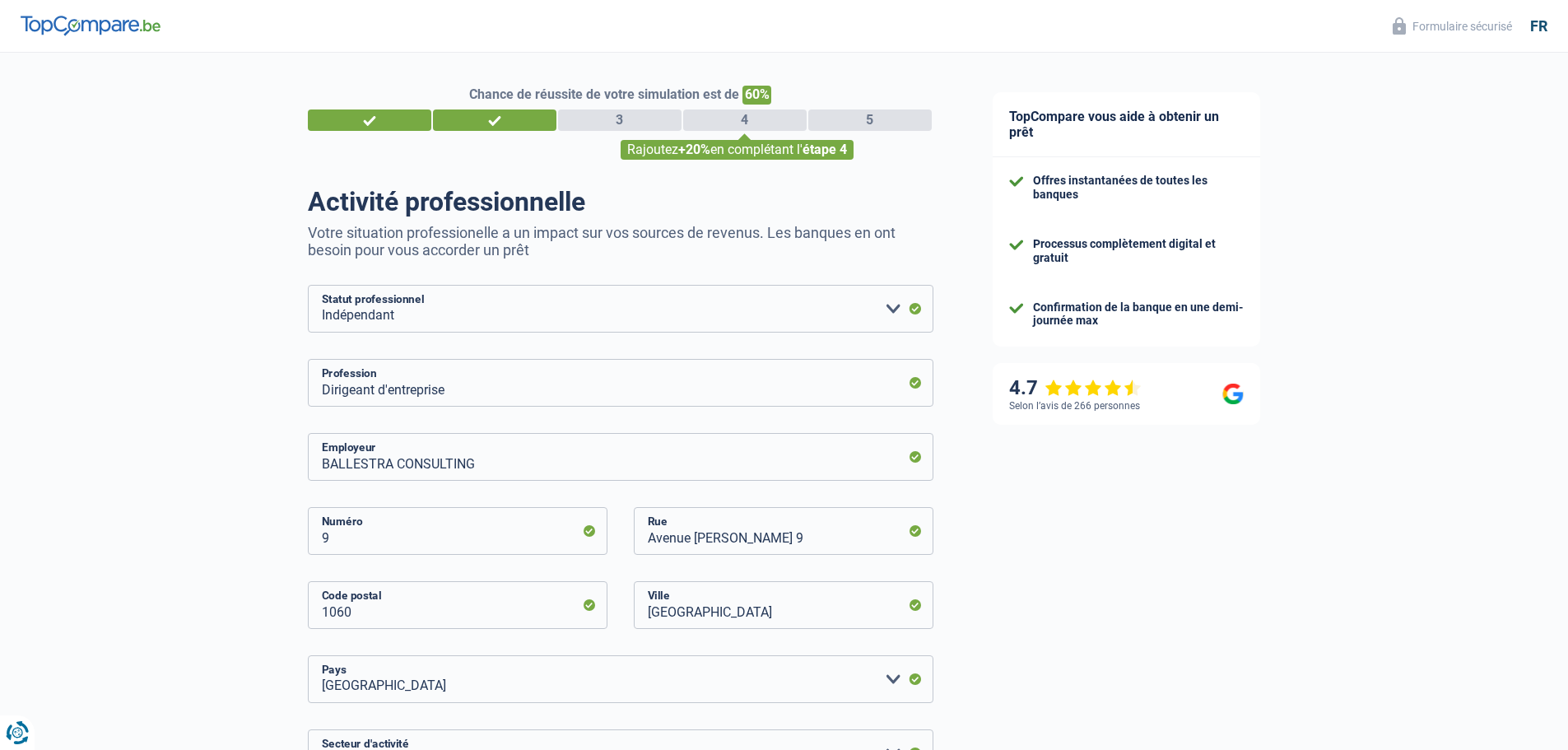
select select "32"
